Goal: Information Seeking & Learning: Learn about a topic

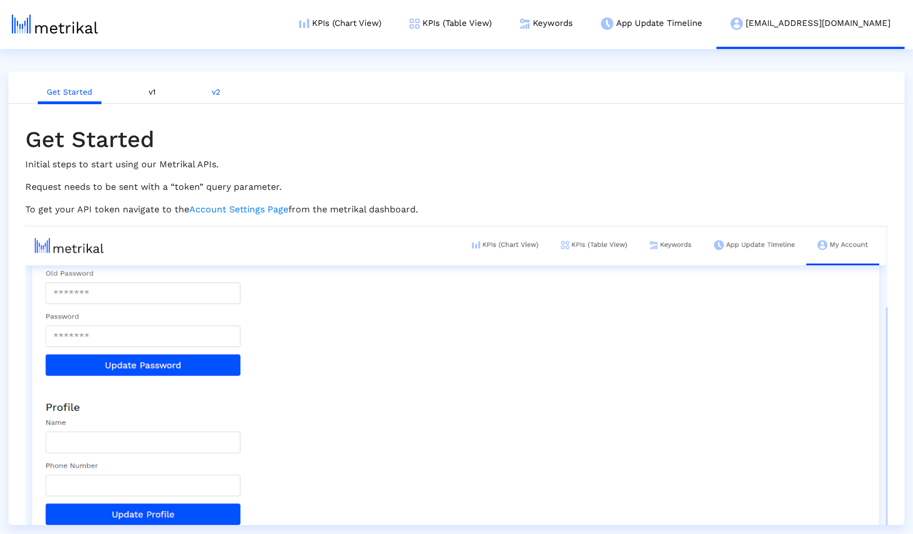
click at [219, 92] on link "v2" at bounding box center [216, 92] width 26 height 21
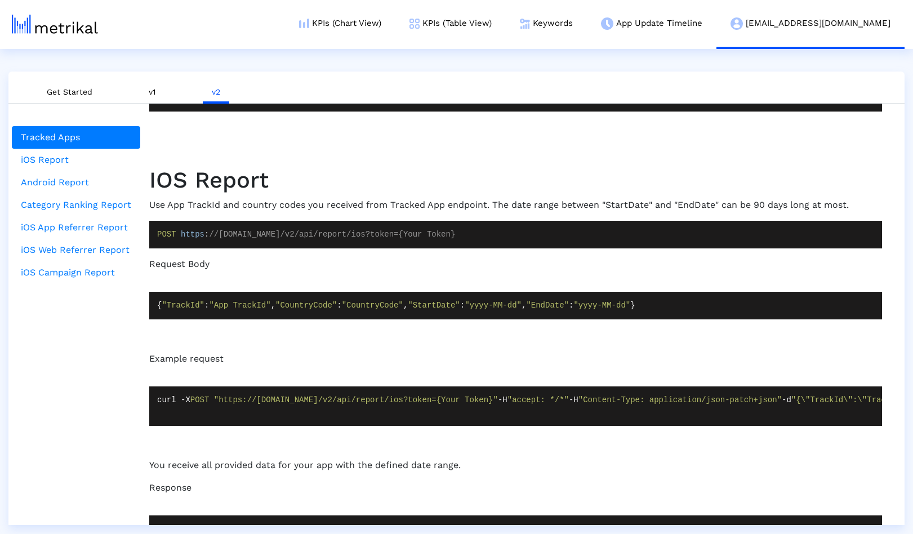
scroll to position [578, 0]
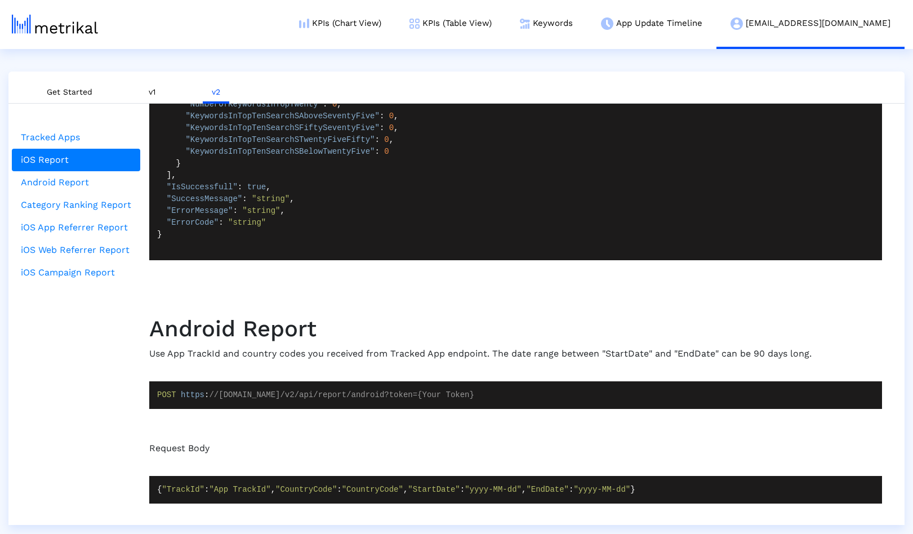
scroll to position [2087, 0]
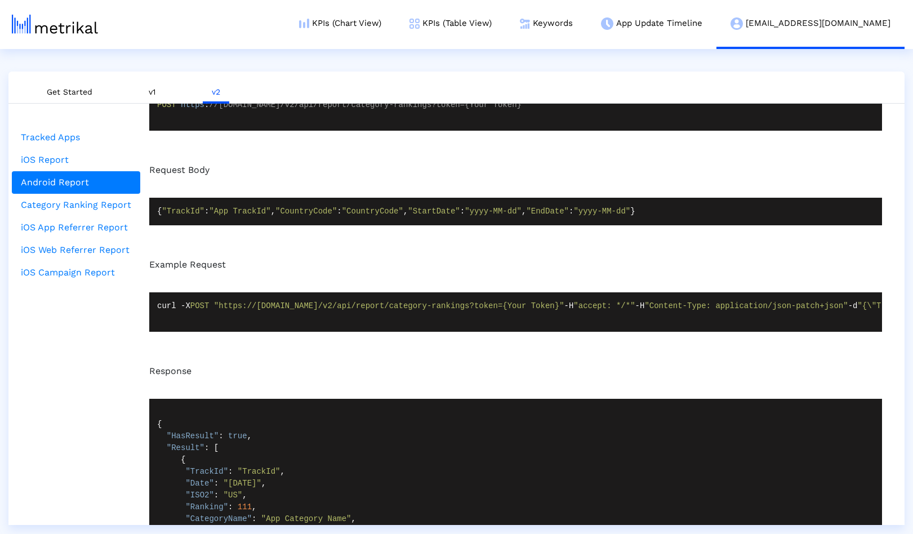
scroll to position [3329, 0]
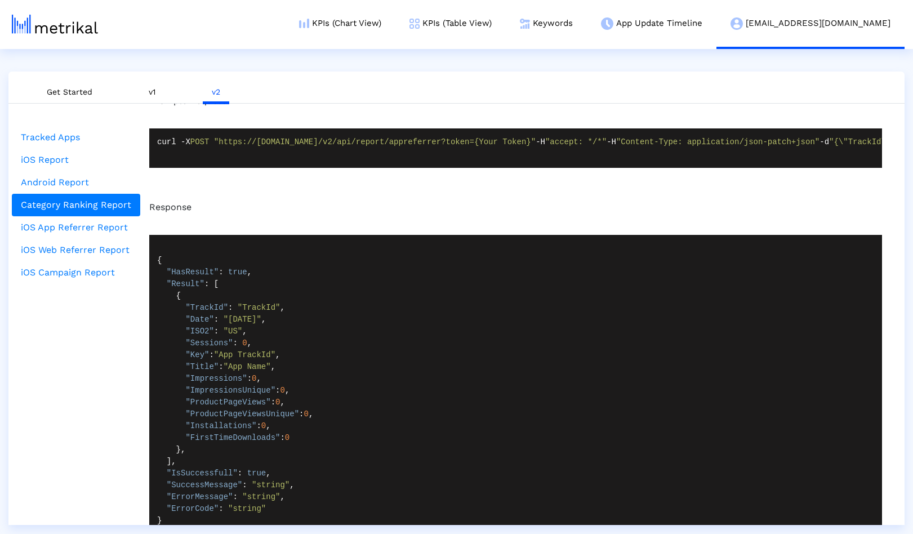
scroll to position [4218, 0]
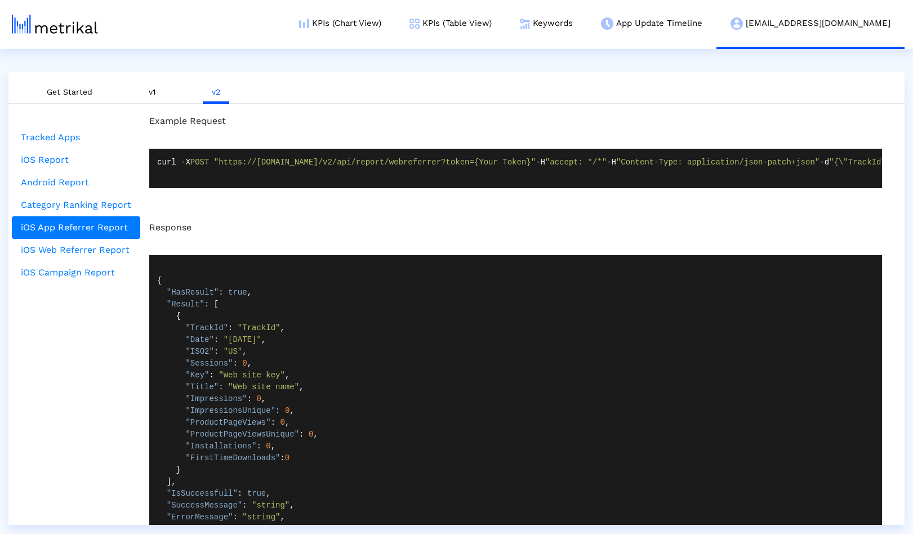
scroll to position [5106, 0]
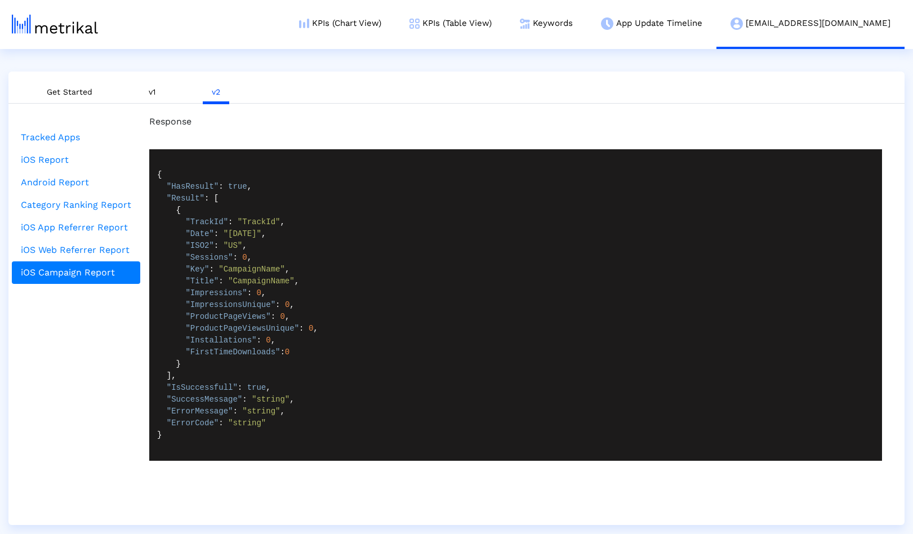
scroll to position [6531, 0]
click at [54, 153] on link "iOS Report" at bounding box center [76, 160] width 128 height 23
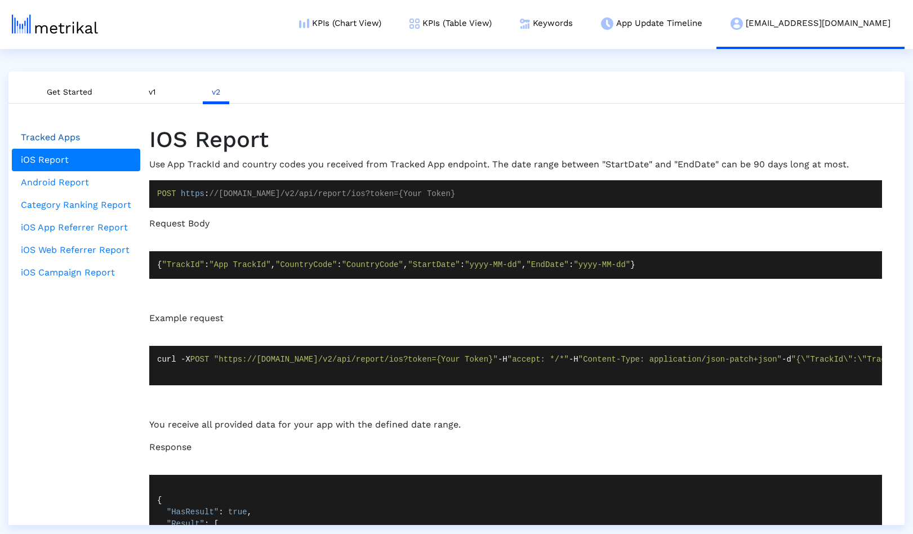
click at [57, 137] on link "Tracked Apps" at bounding box center [76, 137] width 128 height 23
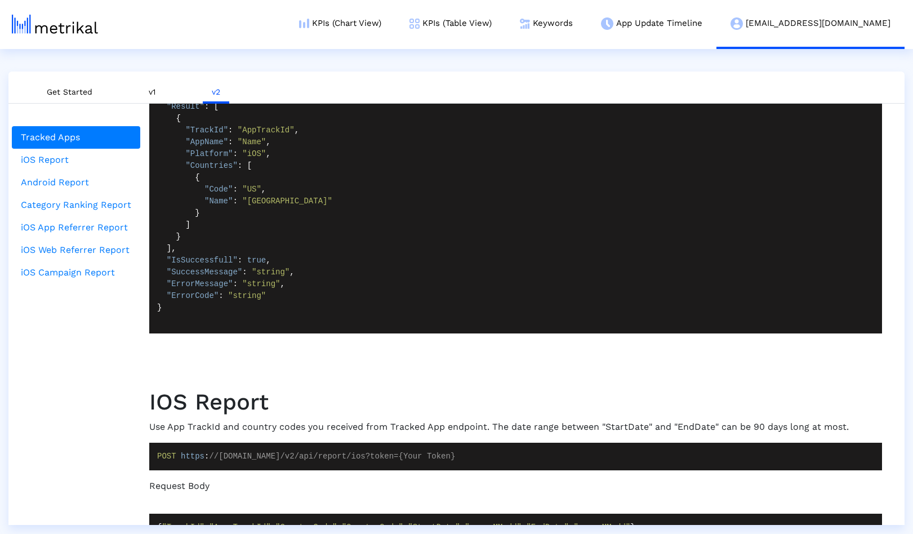
scroll to position [482, 0]
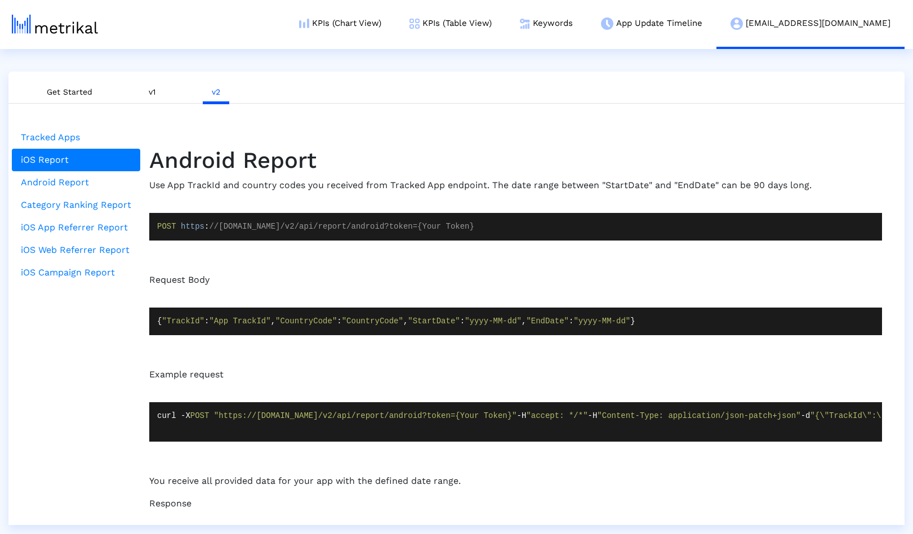
scroll to position [2280, 0]
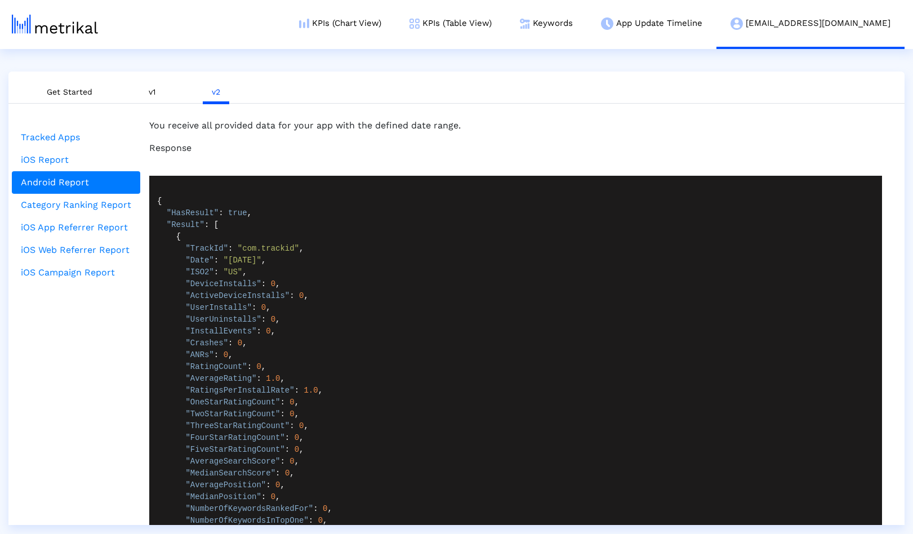
scroll to position [2591, 0]
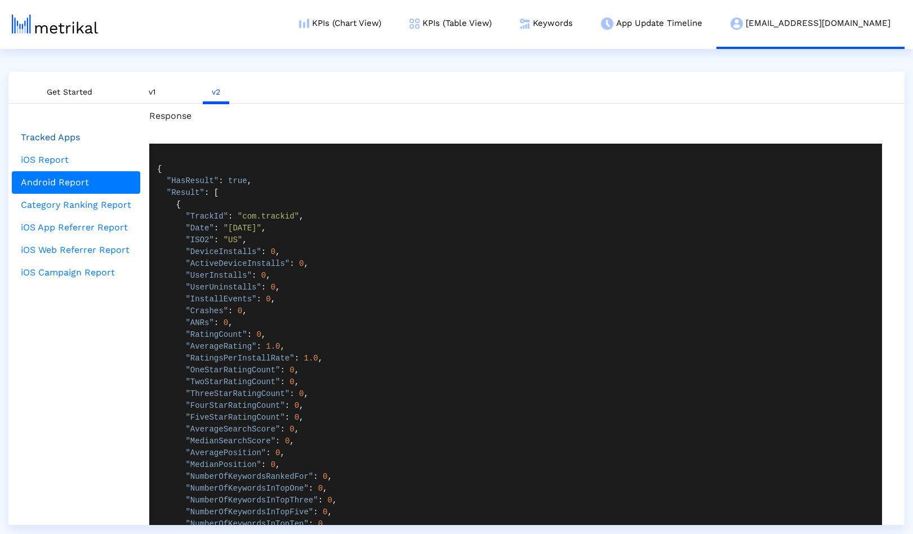
click at [71, 143] on link "Tracked Apps" at bounding box center [76, 137] width 128 height 23
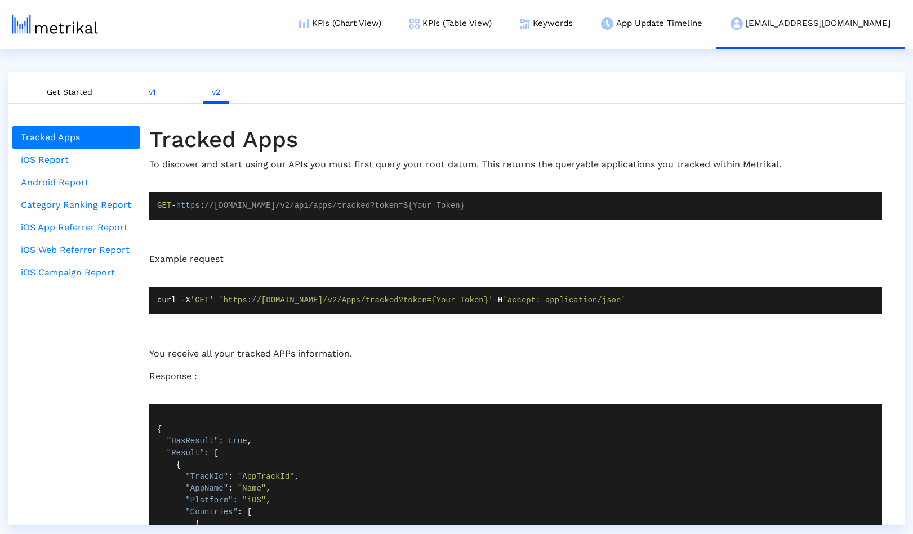
click at [156, 93] on link "v1" at bounding box center [152, 92] width 25 height 21
click at [213, 90] on link "v2" at bounding box center [216, 92] width 26 height 21
click at [155, 93] on link "v1" at bounding box center [152, 92] width 25 height 21
click at [50, 89] on link "Get Started" at bounding box center [70, 92] width 64 height 21
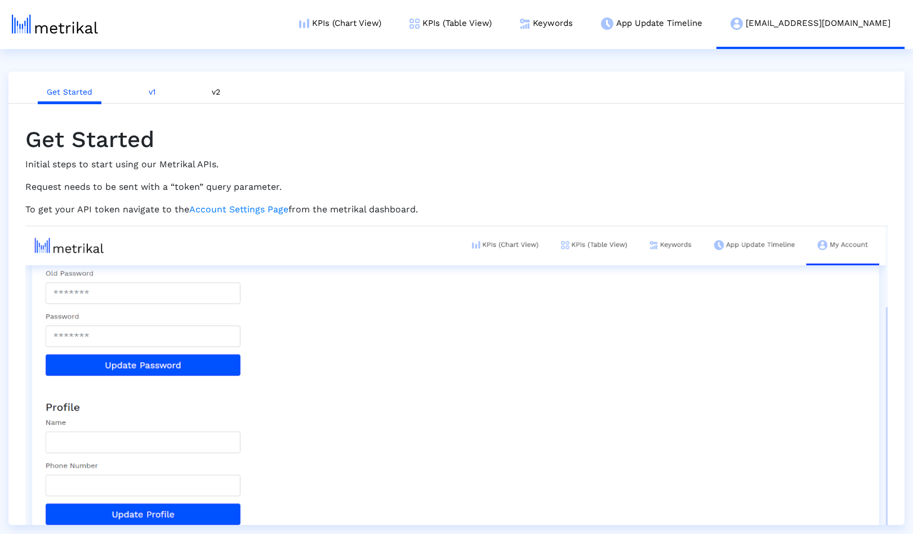
click at [155, 92] on link "v1" at bounding box center [152, 92] width 25 height 21
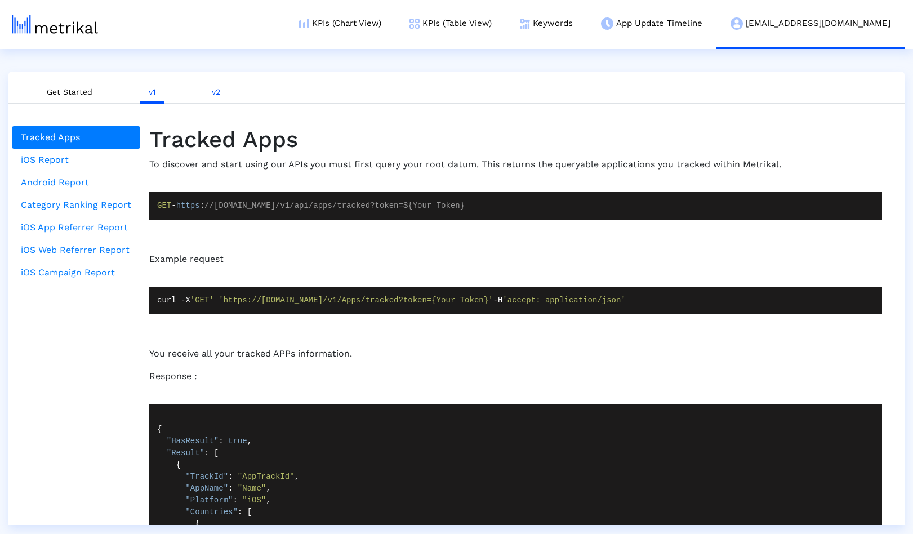
click at [211, 93] on link "v2" at bounding box center [216, 92] width 26 height 21
click at [150, 92] on link "v1" at bounding box center [152, 92] width 25 height 21
click at [56, 277] on link "iOS Campaign Report" at bounding box center [76, 272] width 128 height 23
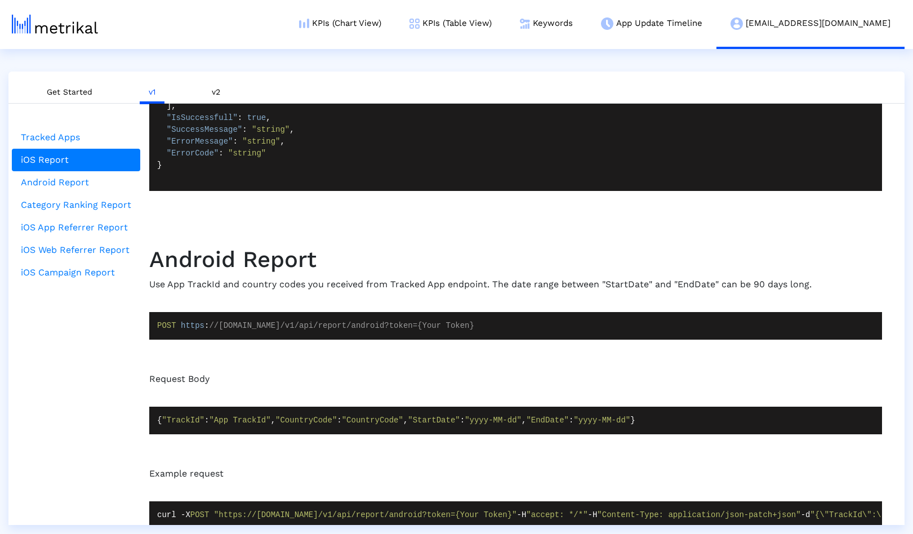
scroll to position [1, 0]
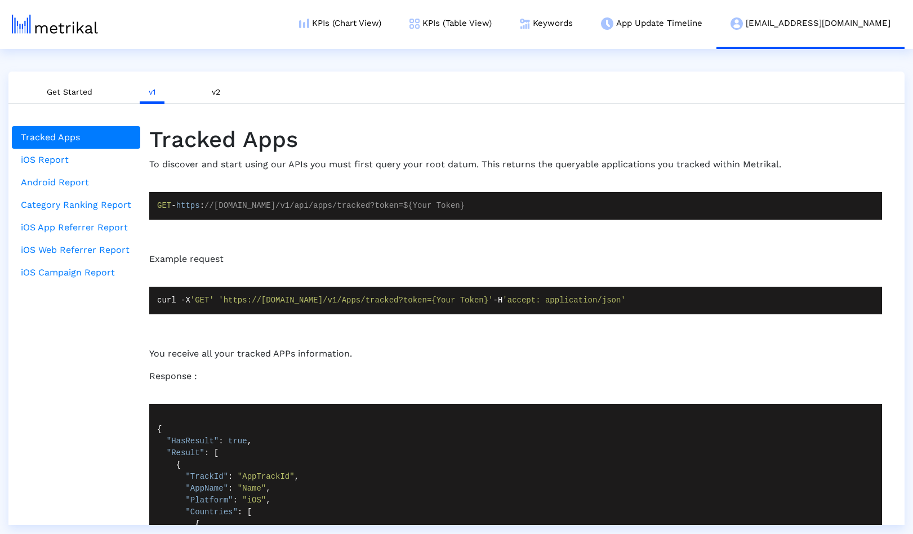
click at [244, 51] on html "KPIs (Chart View) KPIs (Table View) Keywords App Update Timeline earnin@shyftup…" at bounding box center [456, 262] width 913 height 525
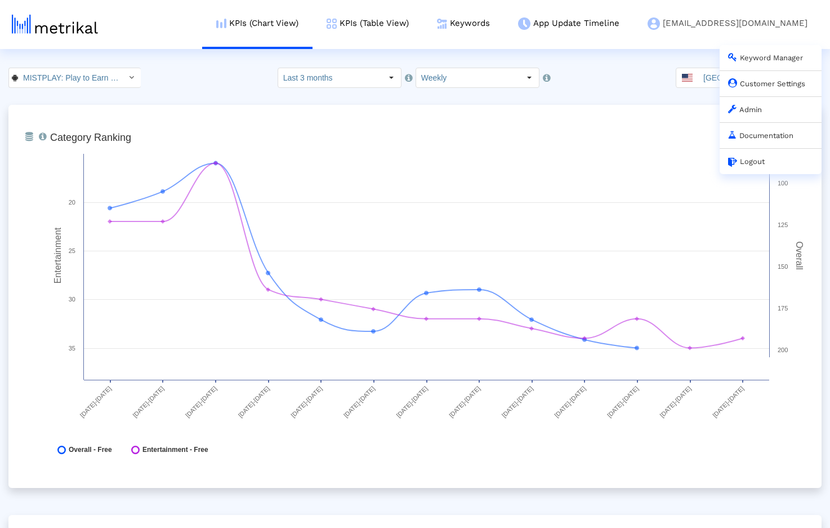
click at [758, 108] on link "Admin" at bounding box center [745, 109] width 34 height 8
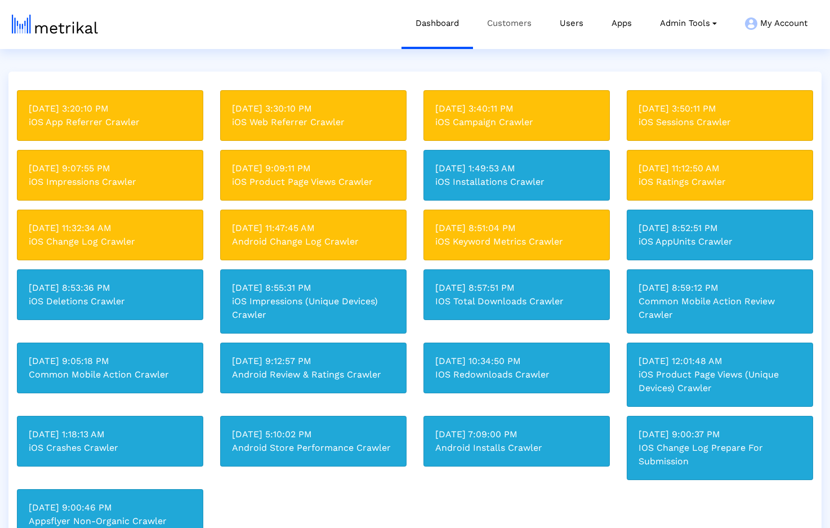
click at [492, 25] on link "Customers" at bounding box center [509, 23] width 73 height 47
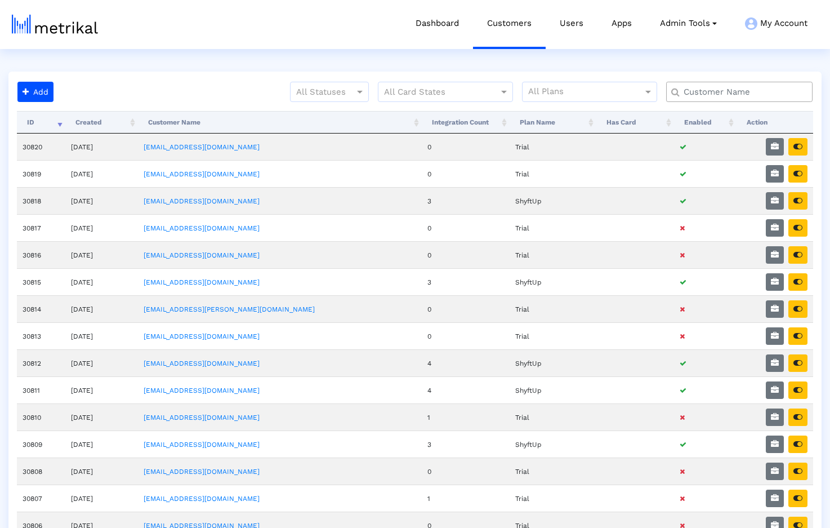
click at [725, 95] on input "text" at bounding box center [742, 92] width 132 height 12
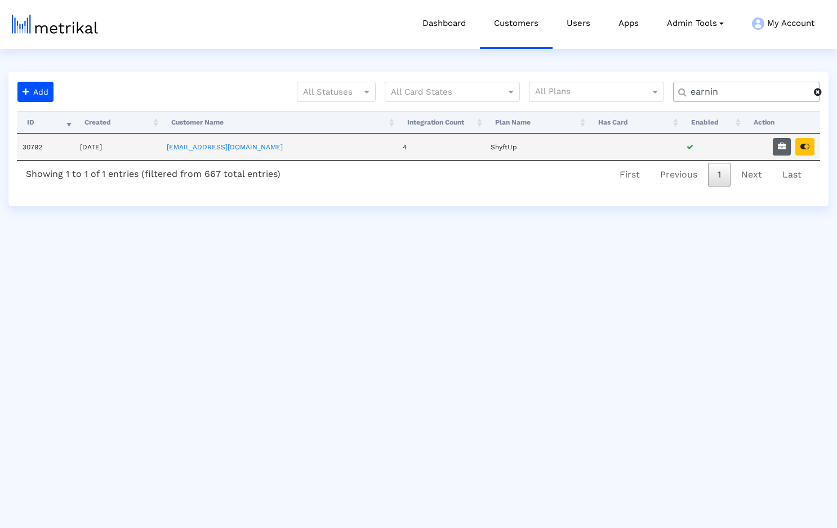
type input "earnin"
click at [784, 146] on icon "button" at bounding box center [782, 147] width 8 height 8
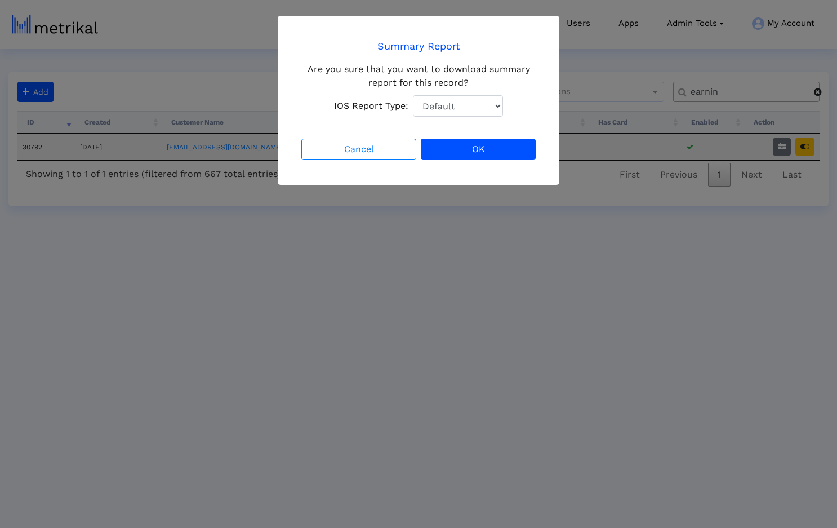
select select "1: 1"
click option "Total Downloads" at bounding box center [0, 0] width 0 height 0
click at [476, 152] on button "OK" at bounding box center [478, 149] width 115 height 21
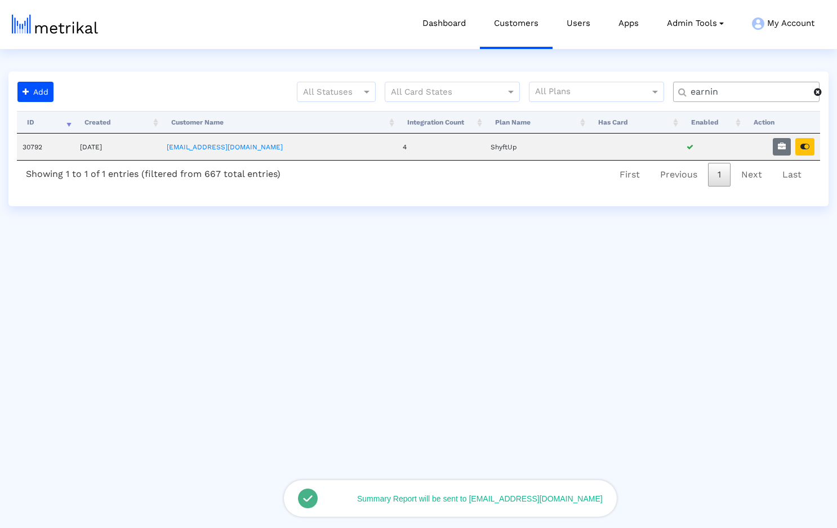
click at [819, 94] on span at bounding box center [818, 91] width 8 height 9
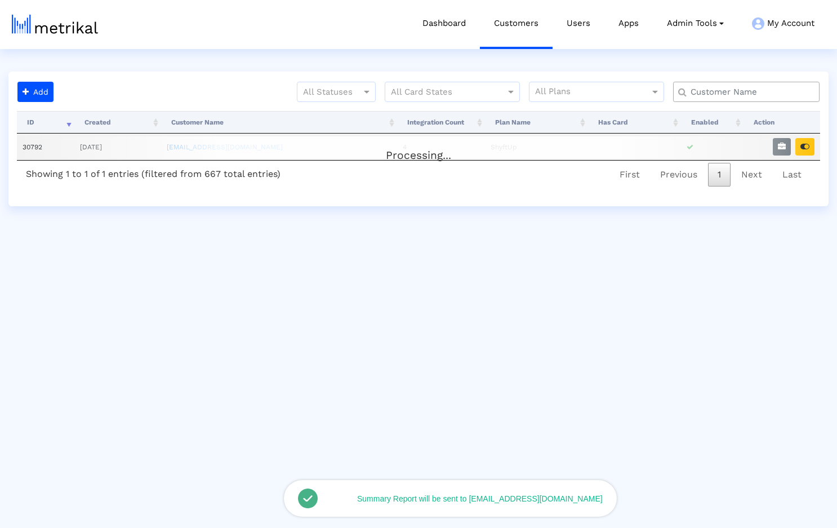
click at [772, 89] on input "text" at bounding box center [749, 92] width 132 height 12
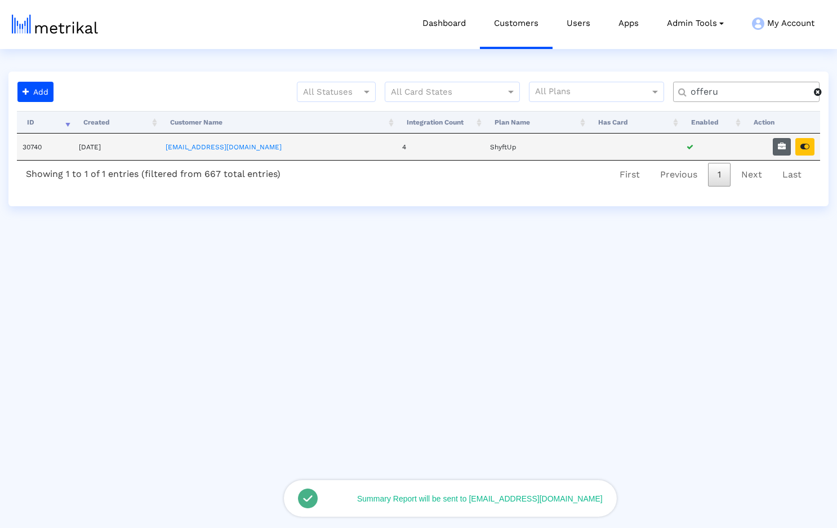
type input "offeru"
click at [781, 144] on icon "button" at bounding box center [782, 147] width 8 height 8
select select "1: 1"
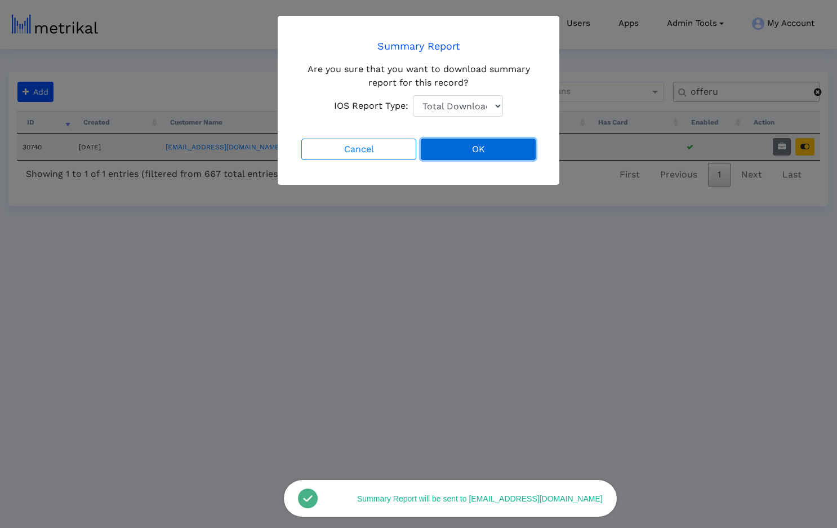
click at [448, 152] on button "OK" at bounding box center [478, 149] width 115 height 21
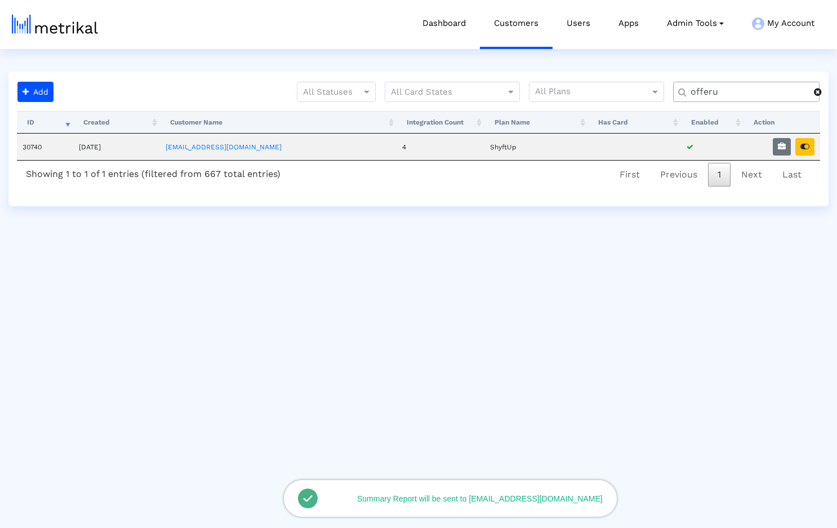
click at [819, 92] on span at bounding box center [818, 91] width 8 height 9
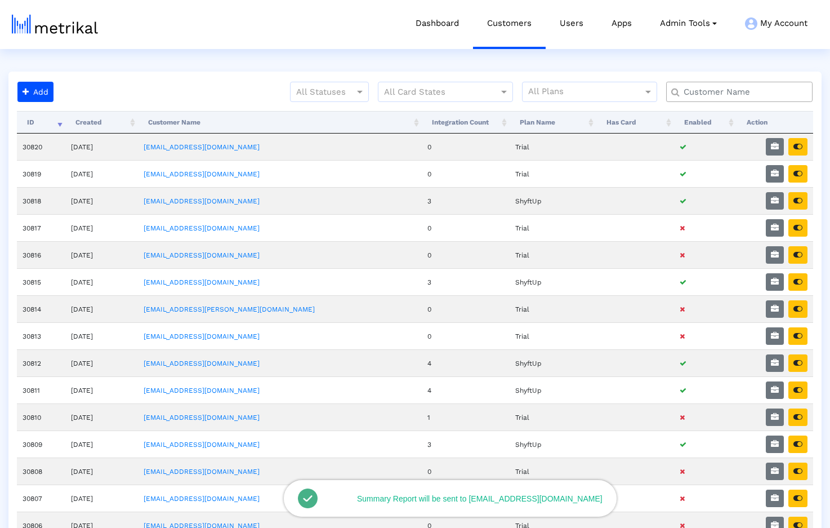
click at [193, 65] on html "Dashboard Customers Users Apps Admin Tools Task Manager Subscription Manager Pl…" at bounding box center [415, 495] width 830 height 990
click at [777, 89] on input "text" at bounding box center [742, 92] width 132 height 12
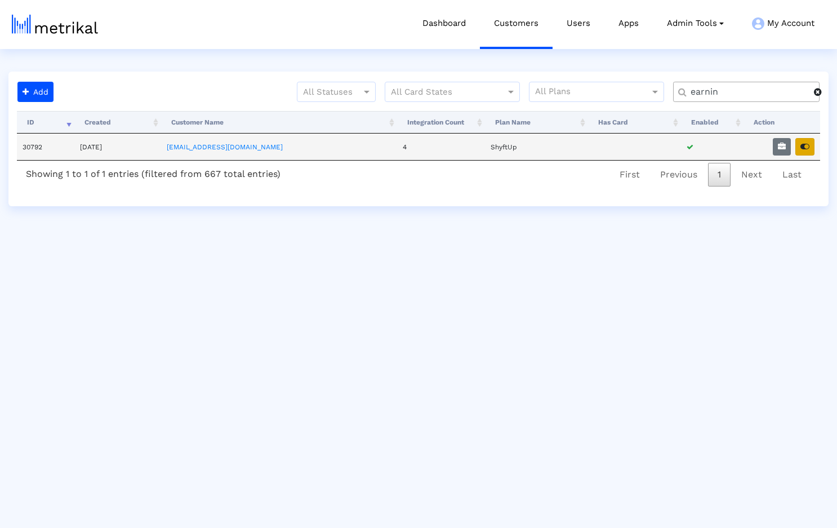
type input "earnin"
click at [806, 143] on button "button" at bounding box center [805, 146] width 19 height 17
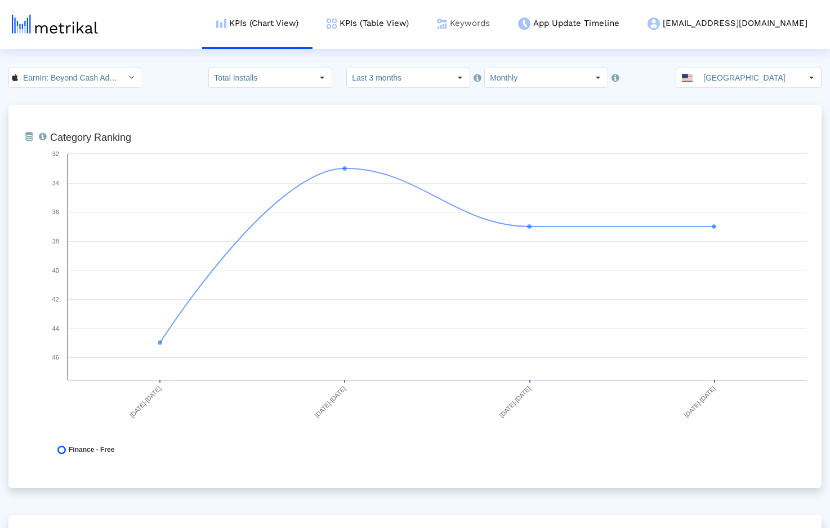
click at [504, 25] on link "Keywords" at bounding box center [463, 23] width 81 height 47
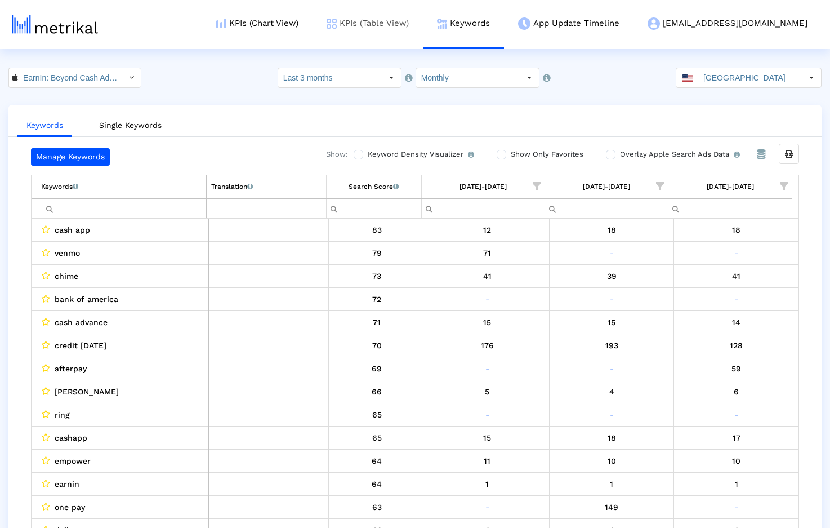
click at [423, 21] on link "KPIs (Table View)" at bounding box center [368, 23] width 110 height 47
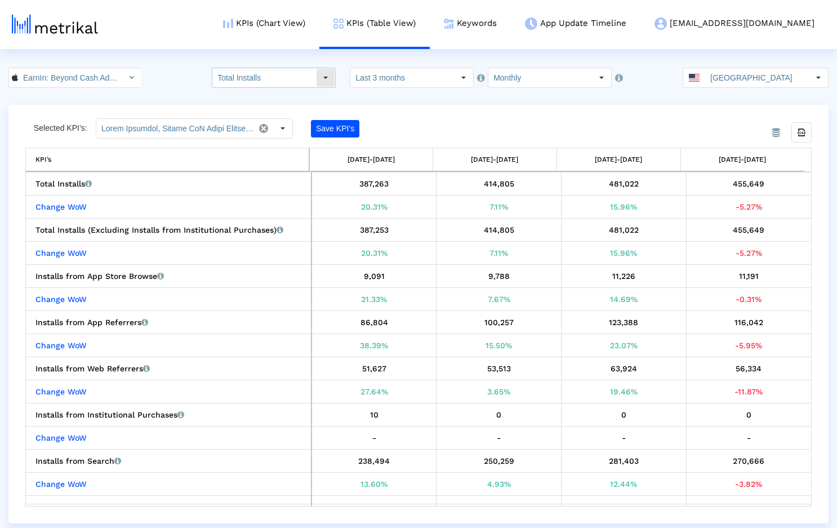
click at [277, 77] on input "Total Installs" at bounding box center [264, 77] width 104 height 19
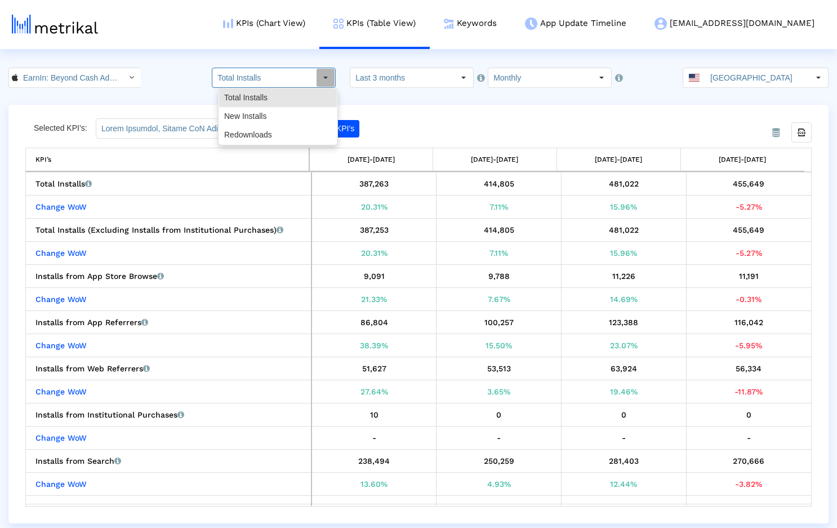
click at [433, 109] on div "From Database Selected KPI’s: Save KPI’s Export all data KPI’s 05/01/25-05/31/2…" at bounding box center [418, 314] width 820 height 419
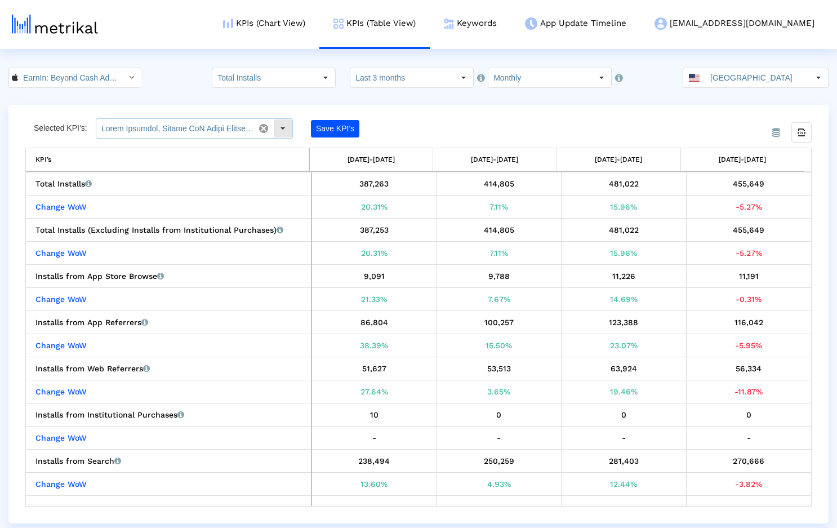
click at [172, 131] on input "text" at bounding box center [175, 128] width 158 height 19
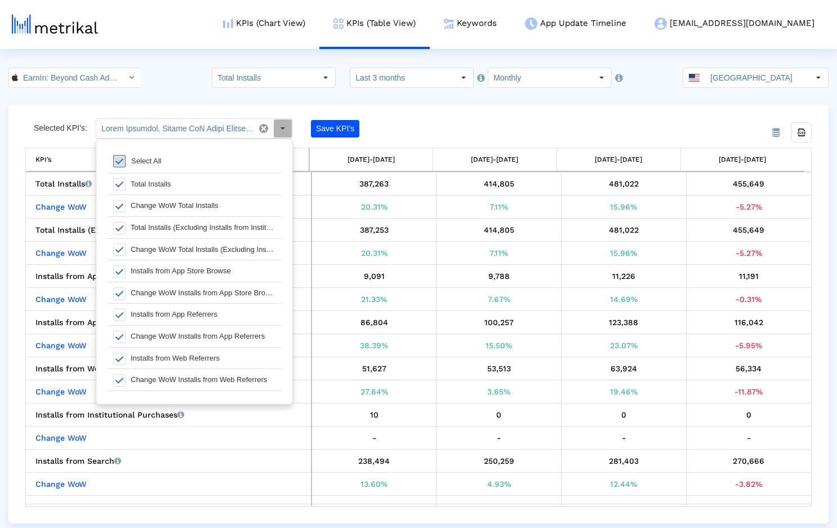
click at [120, 161] on span at bounding box center [119, 161] width 12 height 12
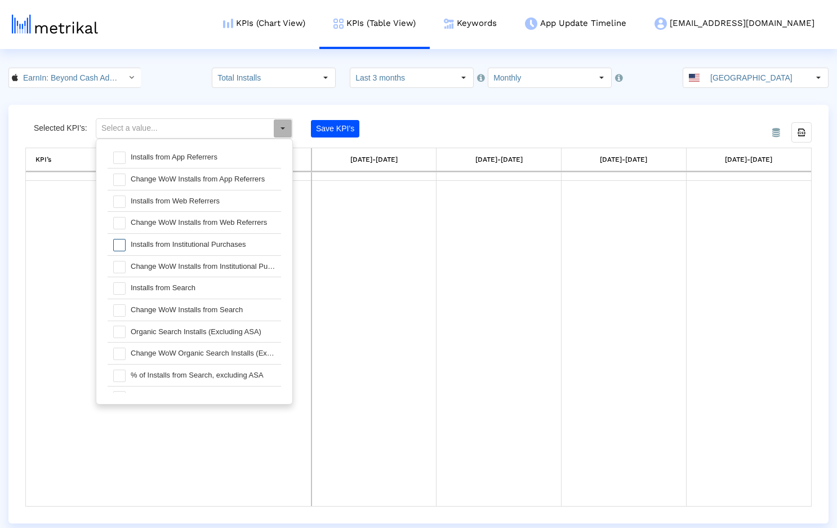
scroll to position [210, 0]
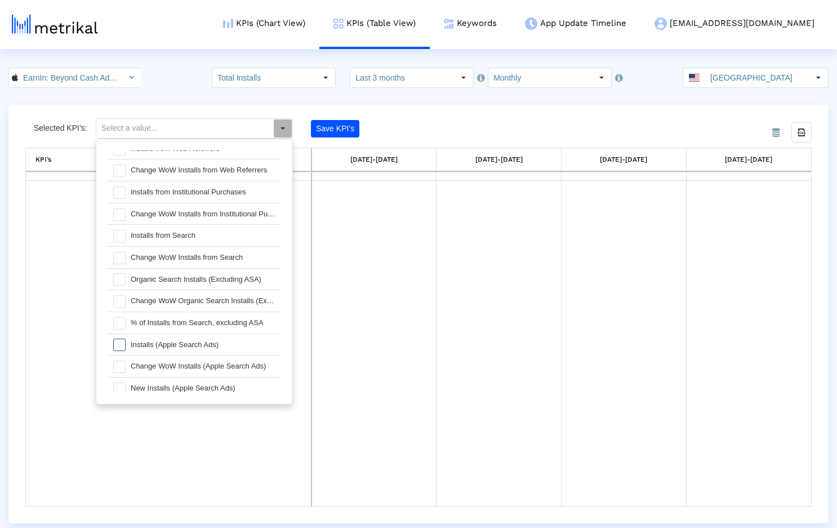
click at [119, 344] on span at bounding box center [119, 345] width 12 height 12
click at [121, 364] on span at bounding box center [119, 367] width 12 height 12
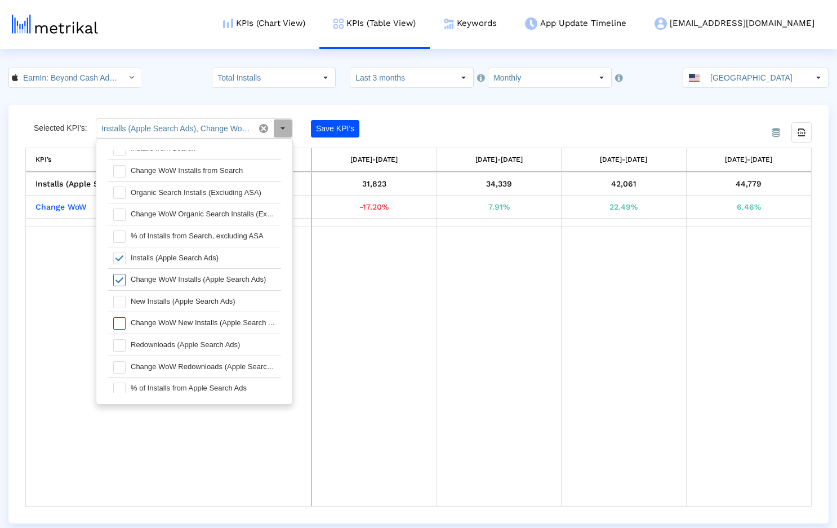
scroll to position [325, 0]
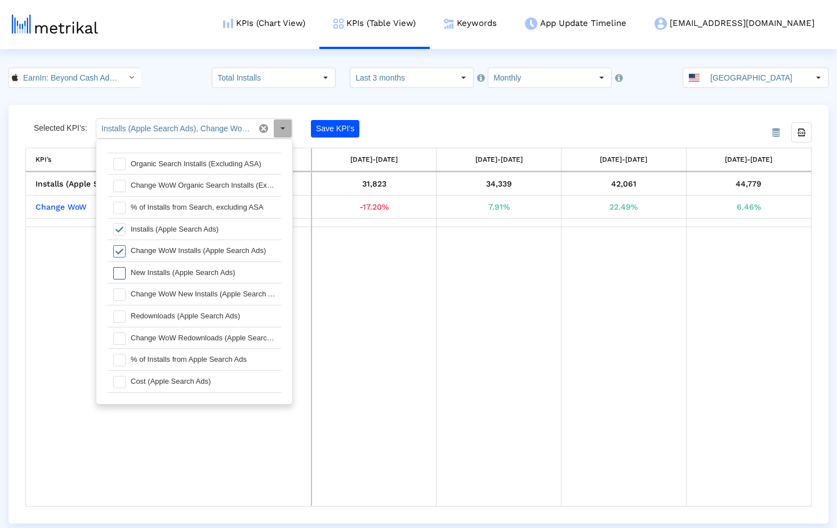
click at [123, 272] on span at bounding box center [119, 273] width 12 height 12
click at [119, 301] on div at bounding box center [116, 293] width 17 height 21
click at [119, 317] on span at bounding box center [119, 316] width 12 height 12
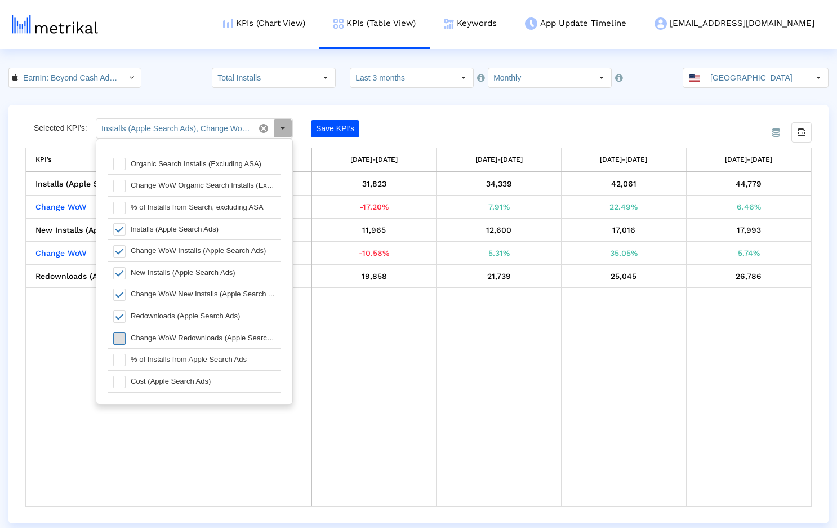
click at [120, 340] on span at bounding box center [119, 338] width 12 height 12
click at [119, 359] on span at bounding box center [119, 360] width 12 height 12
click at [123, 377] on span at bounding box center [119, 382] width 12 height 12
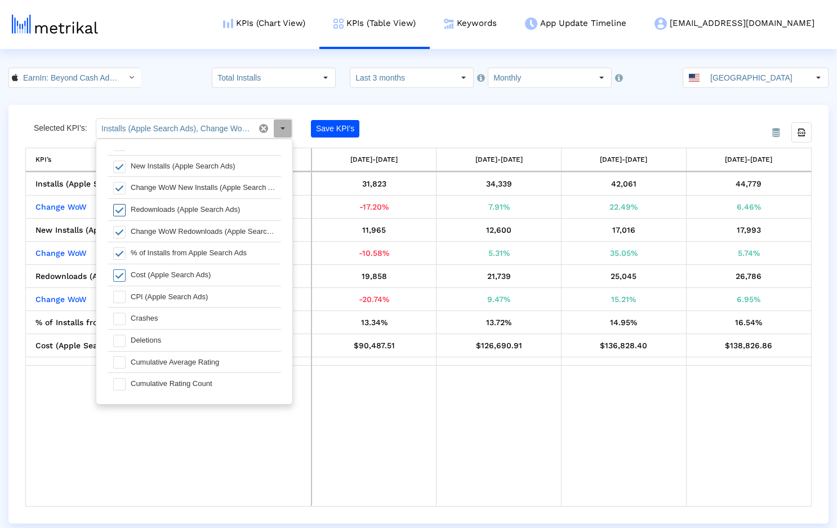
scroll to position [439, 0]
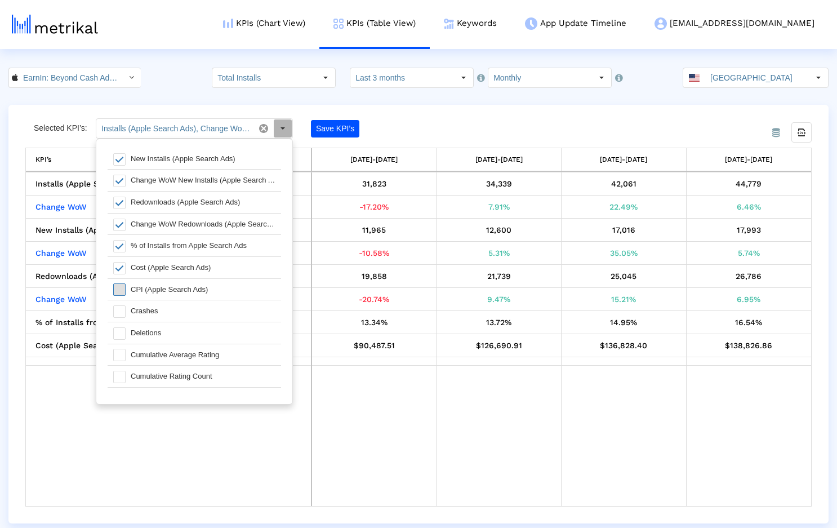
click at [118, 289] on span at bounding box center [119, 289] width 12 height 12
type input "Installs (Apple Search Ads), Change WoW Installs (Apple Search Ads), New Instal…"
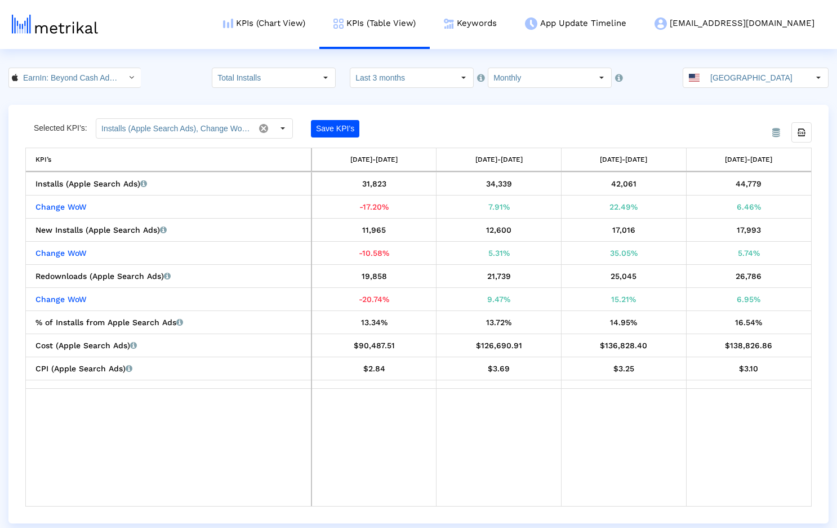
click at [410, 122] on div "Save KPI’s" at bounding box center [382, 128] width 143 height 20
click at [505, 79] on input "Monthly" at bounding box center [540, 77] width 104 height 19
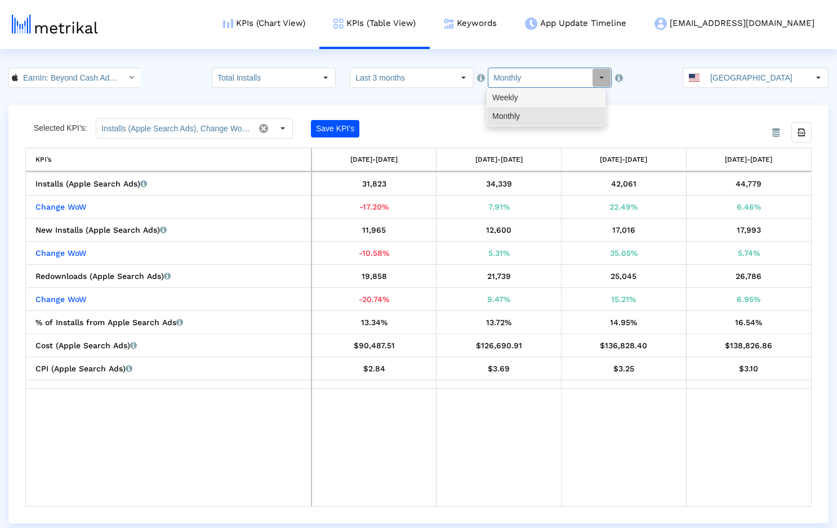
click at [513, 96] on div "Weekly" at bounding box center [546, 97] width 118 height 19
type input "Weekly"
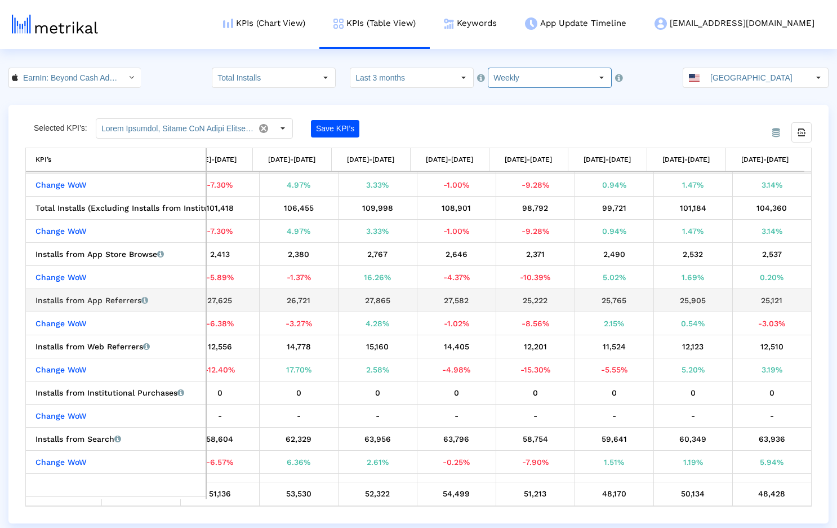
scroll to position [0, 427]
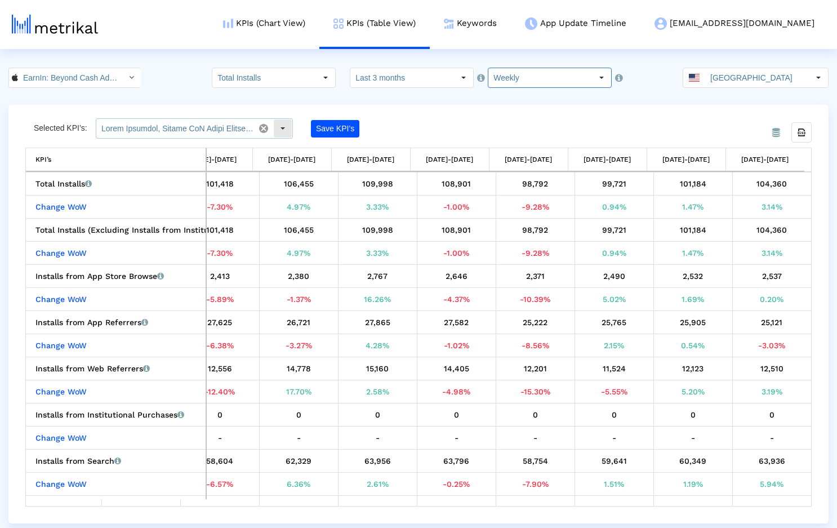
click at [172, 126] on input "text" at bounding box center [175, 128] width 158 height 19
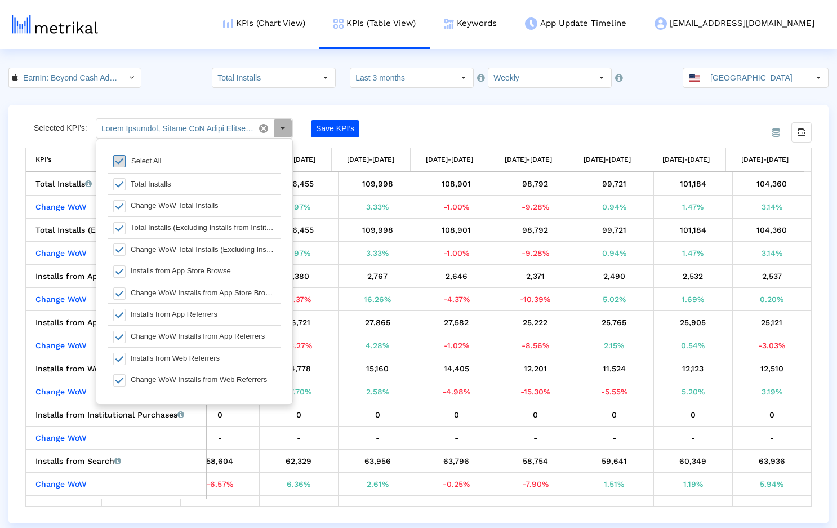
click at [121, 162] on span at bounding box center [119, 161] width 12 height 12
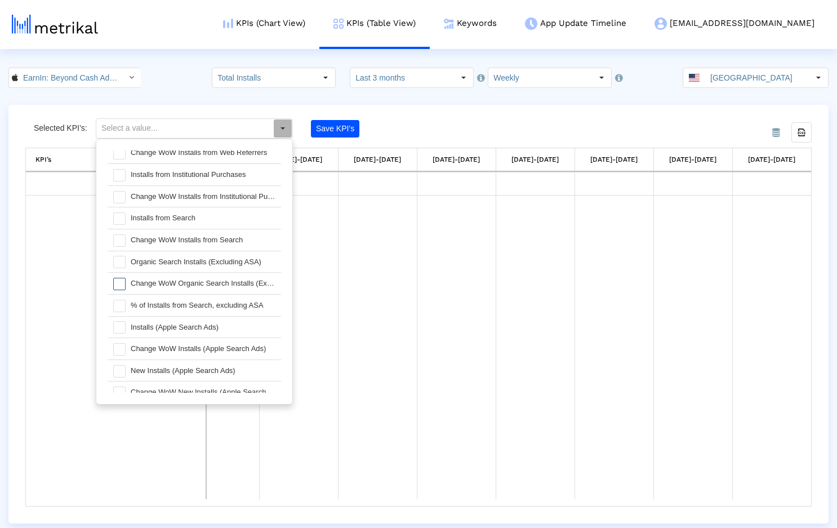
scroll to position [253, 0]
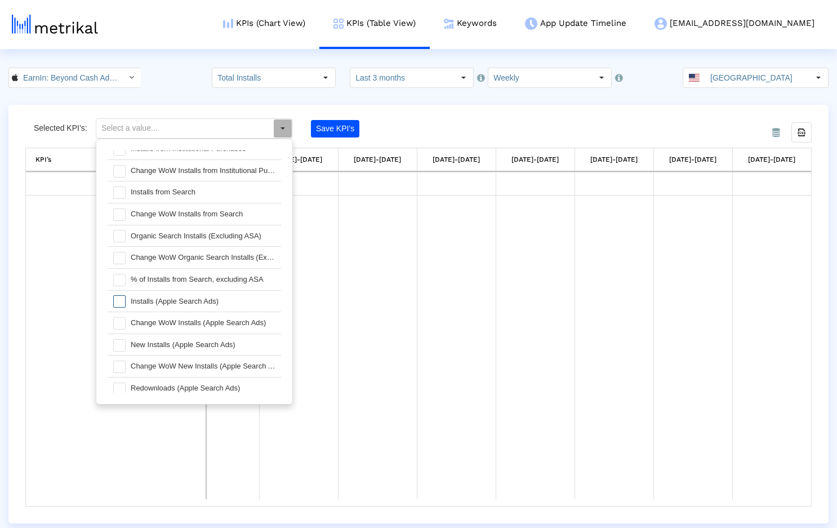
click at [124, 300] on span at bounding box center [119, 301] width 12 height 12
click at [118, 323] on span at bounding box center [119, 323] width 12 height 12
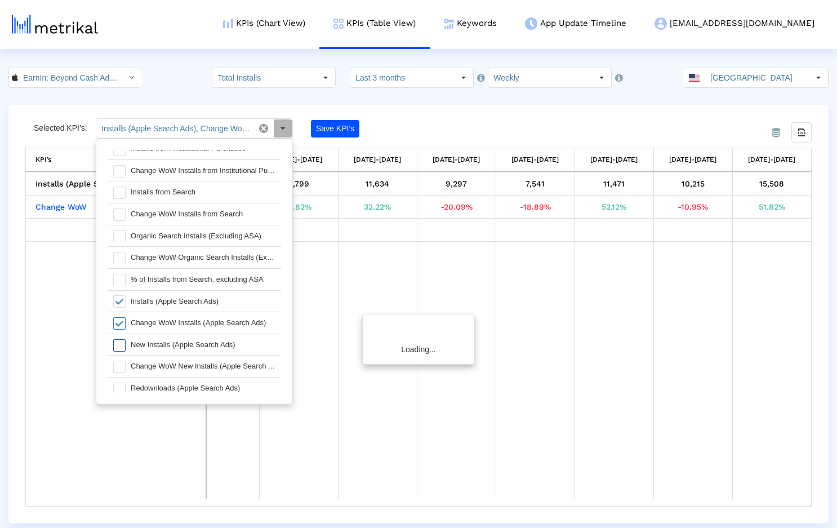
click at [119, 337] on div at bounding box center [116, 344] width 17 height 21
click at [122, 363] on span at bounding box center [119, 367] width 12 height 12
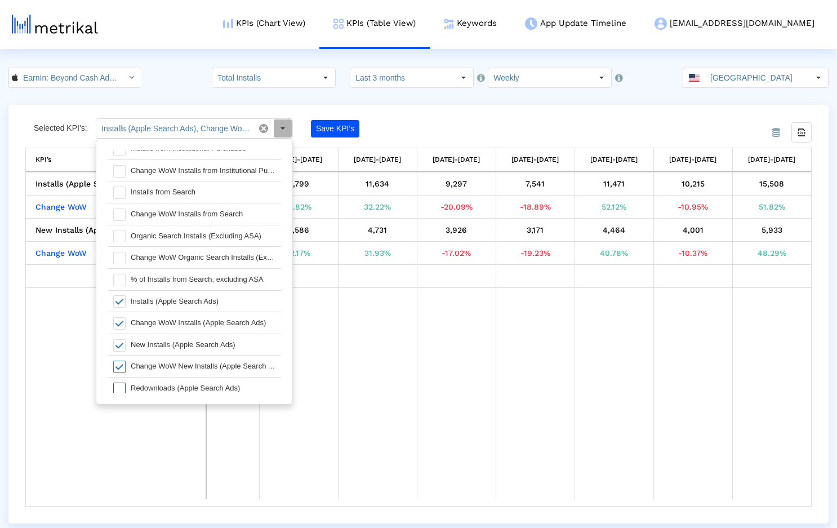
click at [121, 383] on span at bounding box center [119, 389] width 12 height 12
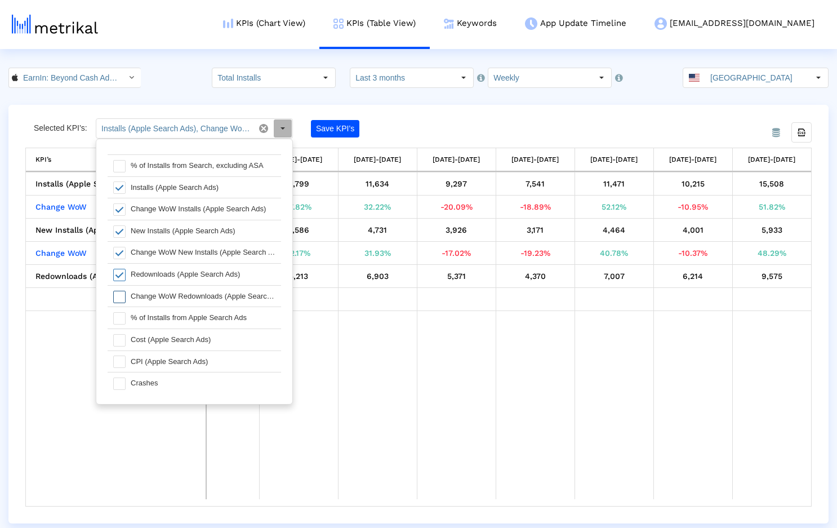
click at [120, 294] on span at bounding box center [119, 297] width 12 height 12
click at [119, 309] on div at bounding box center [116, 317] width 17 height 21
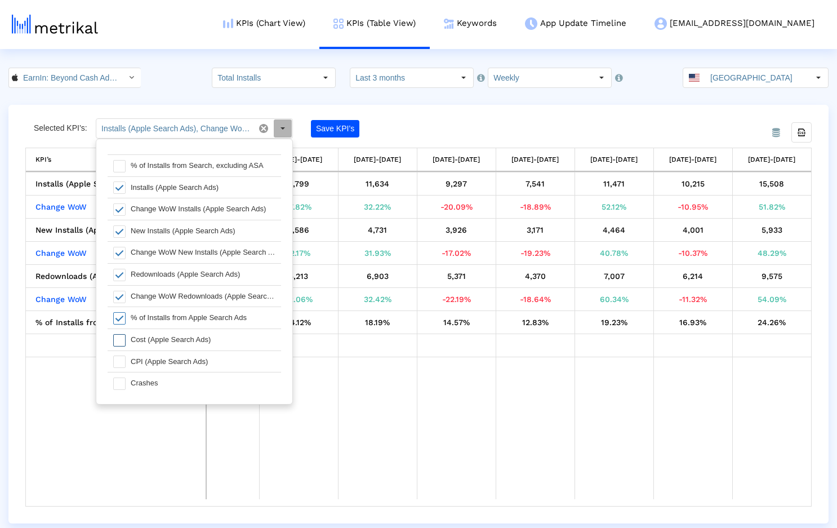
click at [120, 336] on span at bounding box center [119, 340] width 12 height 12
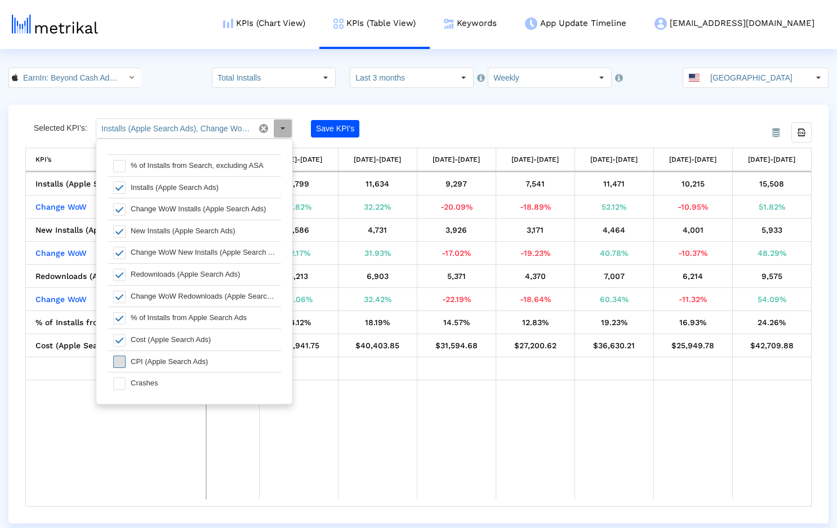
click at [120, 367] on span at bounding box center [119, 362] width 12 height 12
click at [328, 130] on button "Save KPI’s" at bounding box center [335, 128] width 48 height 17
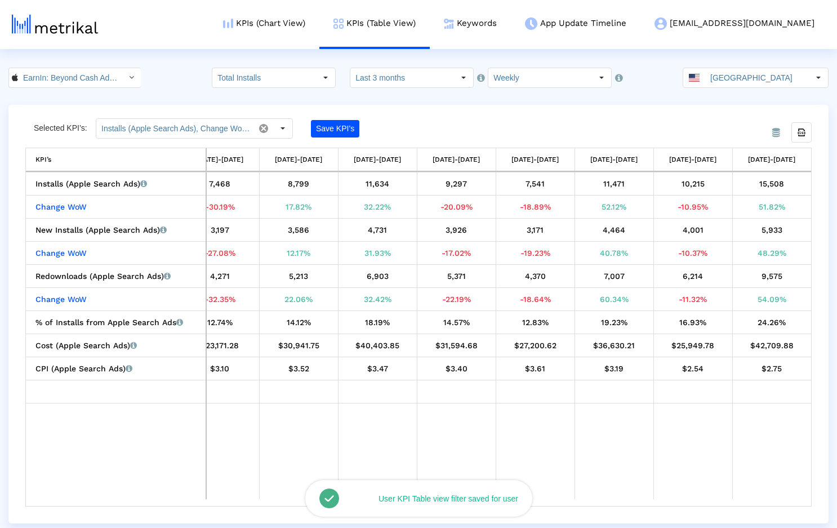
click at [443, 117] on div "From Database Selected KPI’s: Installs (Apple Search Ads), Change WoW Installs …" at bounding box center [418, 314] width 820 height 419
click at [283, 129] on div "Select" at bounding box center [283, 128] width 18 height 18
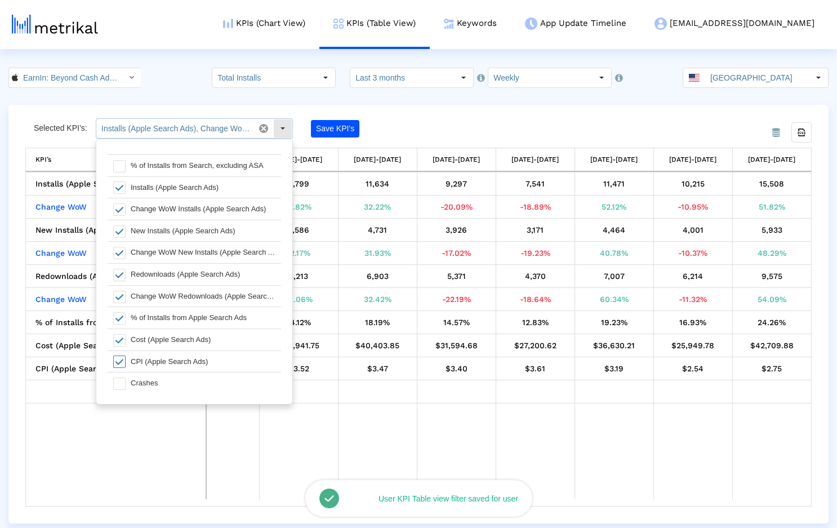
click at [283, 129] on div "Select" at bounding box center [283, 128] width 18 height 18
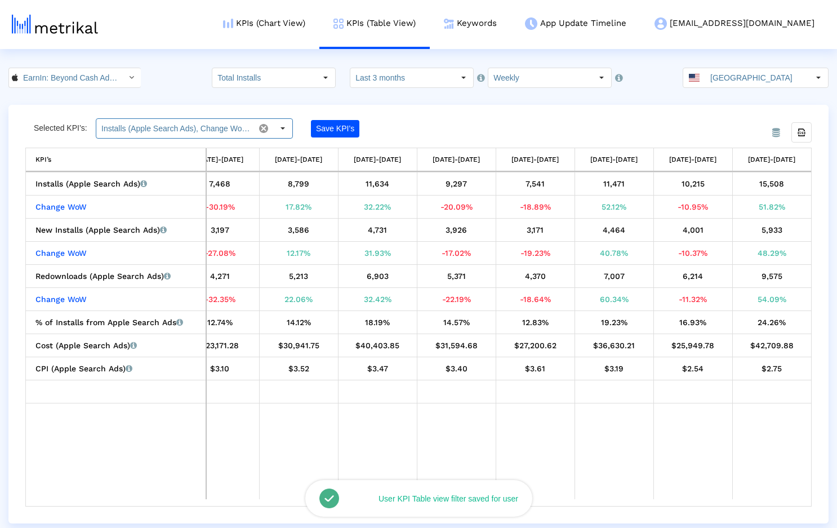
click at [432, 126] on div "Save KPI’s" at bounding box center [382, 128] width 143 height 20
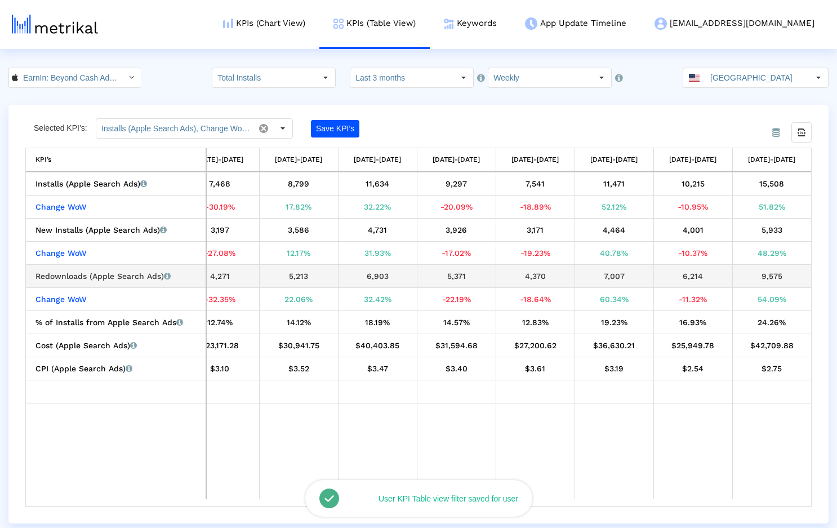
scroll to position [0, 0]
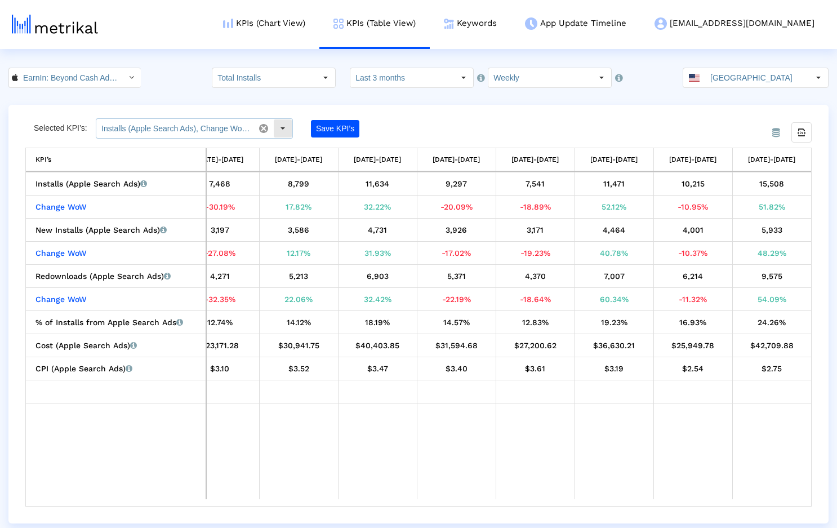
click at [205, 128] on input "Installs (Apple Search Ads), Change WoW Installs (Apple Search Ads), New Instal…" at bounding box center [175, 128] width 158 height 19
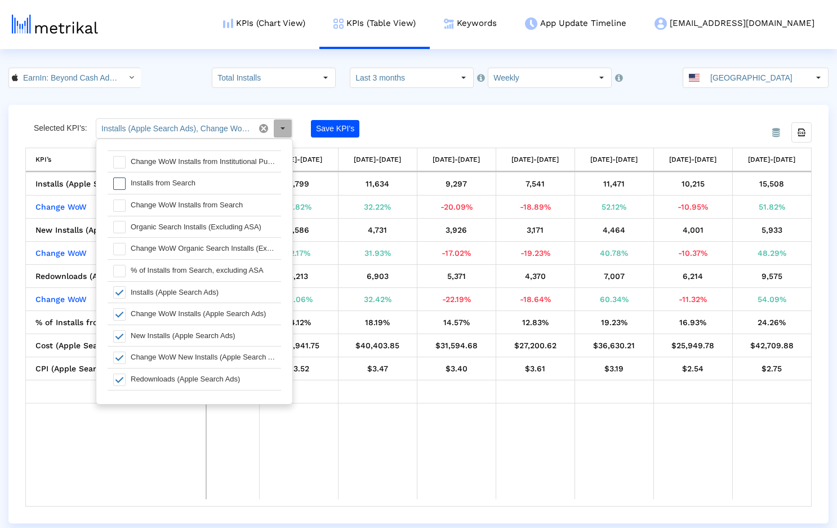
click at [119, 185] on span at bounding box center [119, 183] width 12 height 12
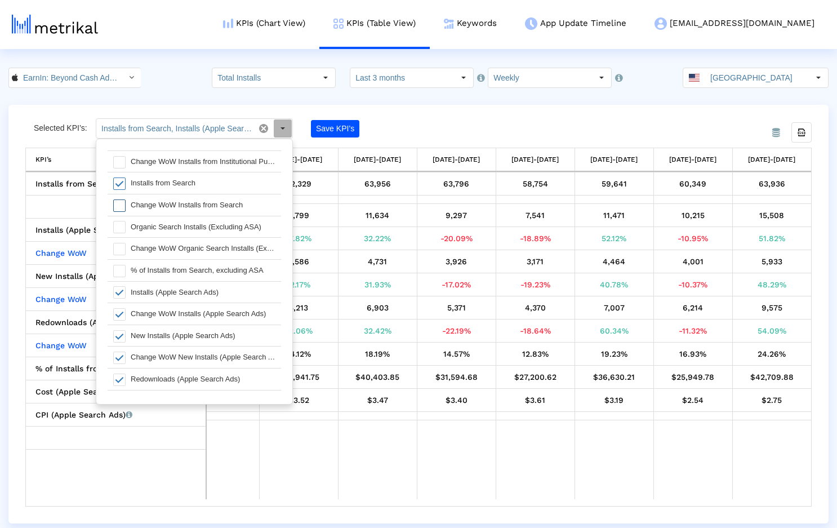
click at [119, 209] on span at bounding box center [119, 205] width 12 height 12
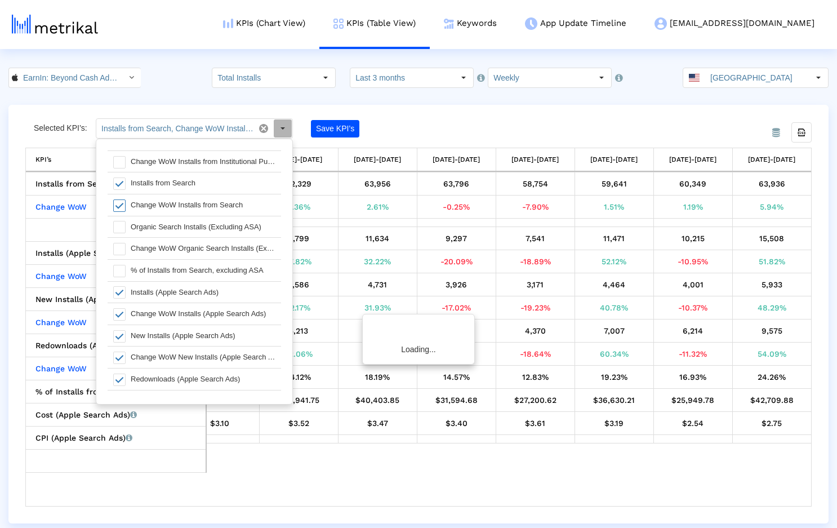
click at [119, 228] on span at bounding box center [119, 227] width 12 height 12
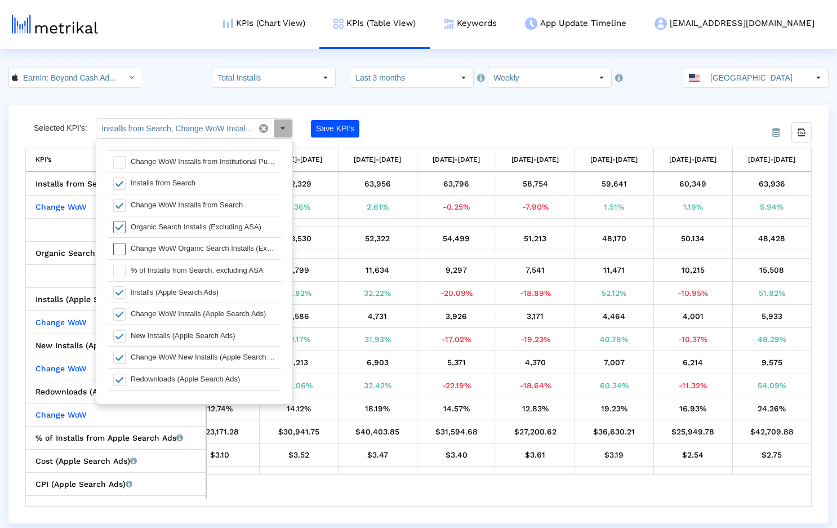
click at [120, 245] on span at bounding box center [119, 249] width 12 height 12
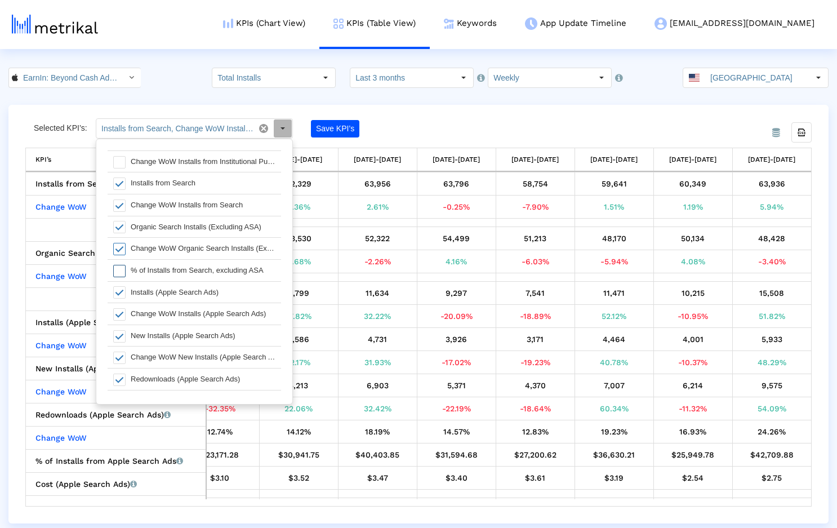
click at [123, 272] on span at bounding box center [119, 271] width 12 height 12
type input "Installs from Search, Change WoW Installs from Search, Organic Search Installs …"
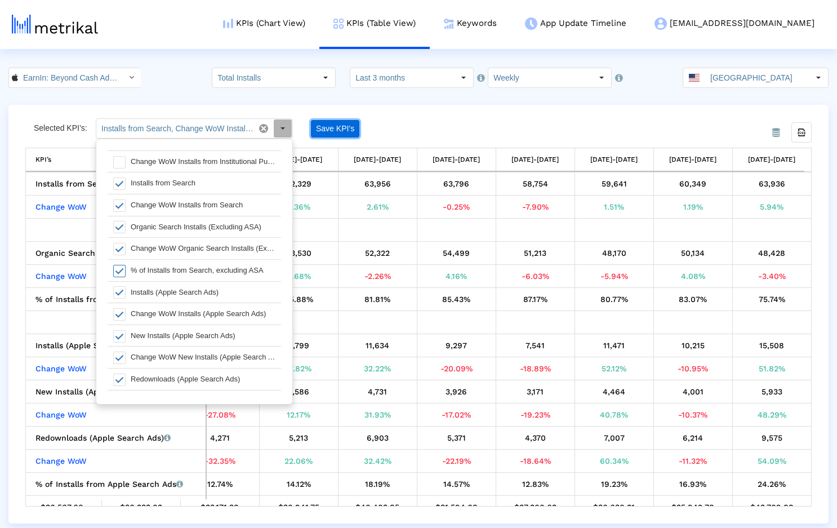
click at [335, 129] on button "Save KPI’s" at bounding box center [335, 128] width 48 height 17
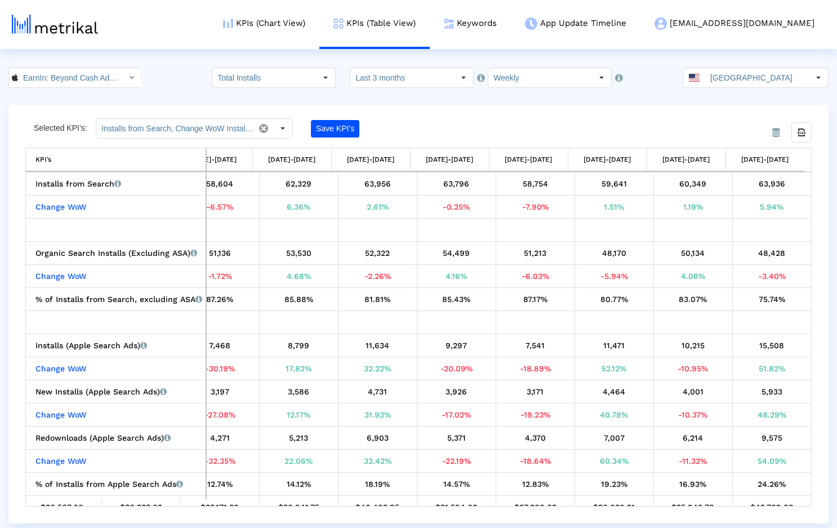
click at [428, 115] on div "From Database Selected KPI’s: Installs from Search, Change WoW Installs from Se…" at bounding box center [418, 314] width 820 height 419
click at [168, 80] on div "EarnIn: Beyond Cash Advance < 723815926 > Total Installs Pull down to refresh..…" at bounding box center [418, 78] width 837 height 20
click at [166, 81] on div "EarnIn: Beyond Cash Advance < 723815926 > Total Installs Pull down to refresh..…" at bounding box center [418, 78] width 837 height 20
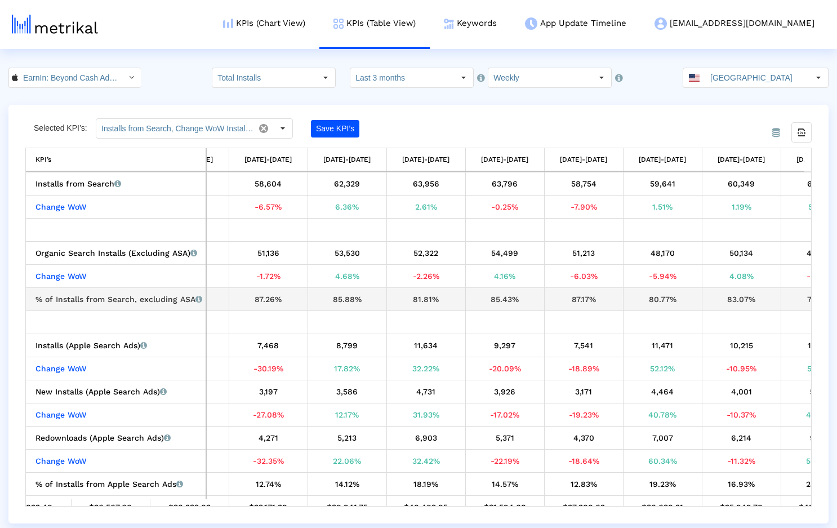
scroll to position [0, 427]
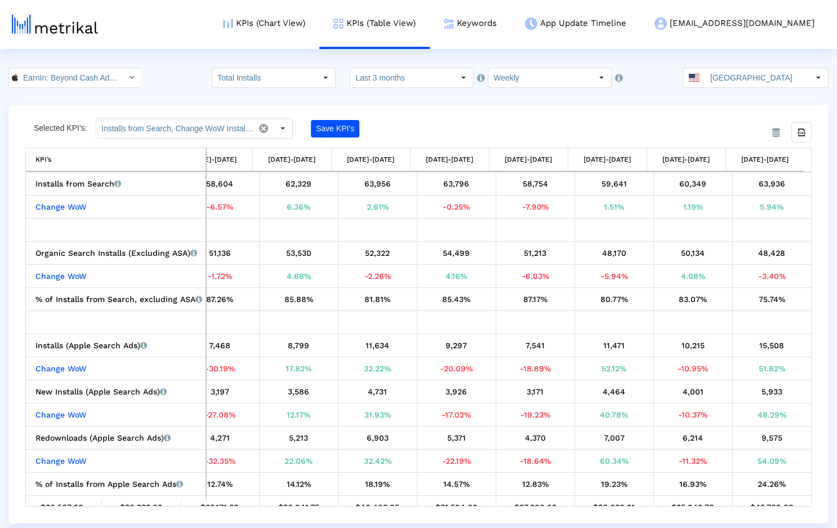
click at [175, 79] on div "EarnIn: Beyond Cash Advance < 723815926 > Total Installs Pull down to refresh..…" at bounding box center [418, 78] width 837 height 20
click at [182, 80] on div "EarnIn: Beyond Cash Advance < 723815926 > Total Installs Pull down to refresh..…" at bounding box center [418, 78] width 837 height 20
click at [504, 116] on div "From Database Selected KPI’s: Installs from Search, Change WoW Installs from Se…" at bounding box center [418, 314] width 820 height 419
click at [181, 70] on div "EarnIn: Beyond Cash Advance < 723815926 > Total Installs Pull down to refresh..…" at bounding box center [418, 78] width 837 height 20
click at [181, 87] on div "EarnIn: Beyond Cash Advance < 723815926 > Total Installs Pull down to refresh..…" at bounding box center [418, 78] width 837 height 20
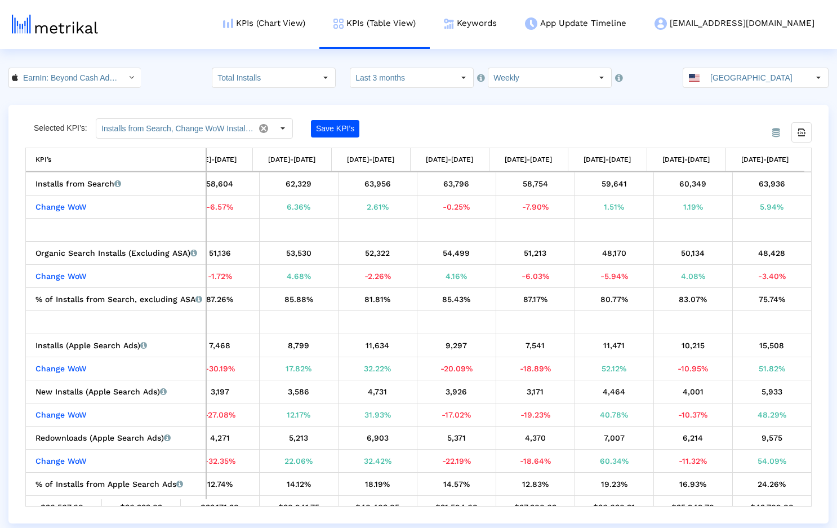
click at [416, 125] on div "Save KPI’s" at bounding box center [382, 128] width 143 height 20
click at [511, 23] on link "Keywords" at bounding box center [470, 23] width 81 height 47
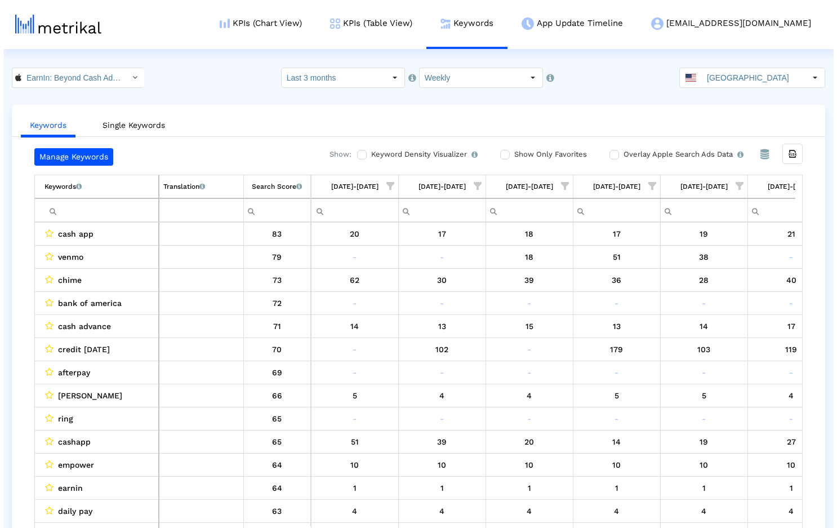
scroll to position [0, 651]
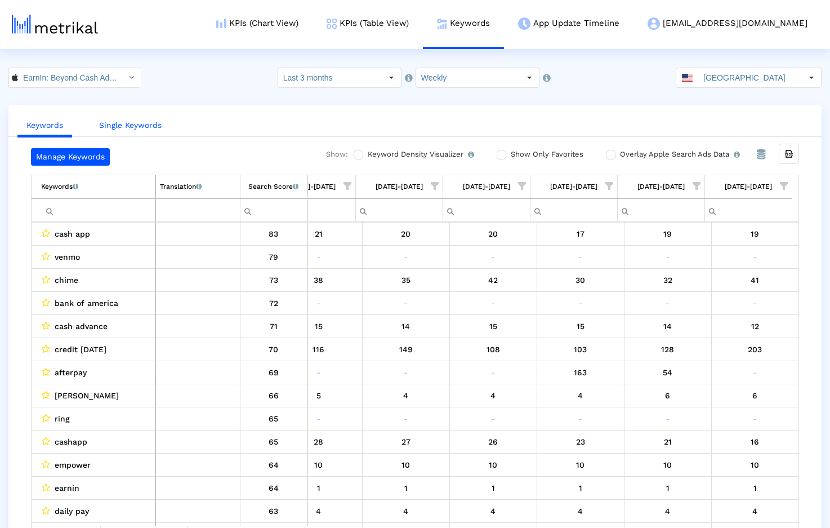
click at [136, 124] on link "Single Keywords" at bounding box center [130, 125] width 81 height 21
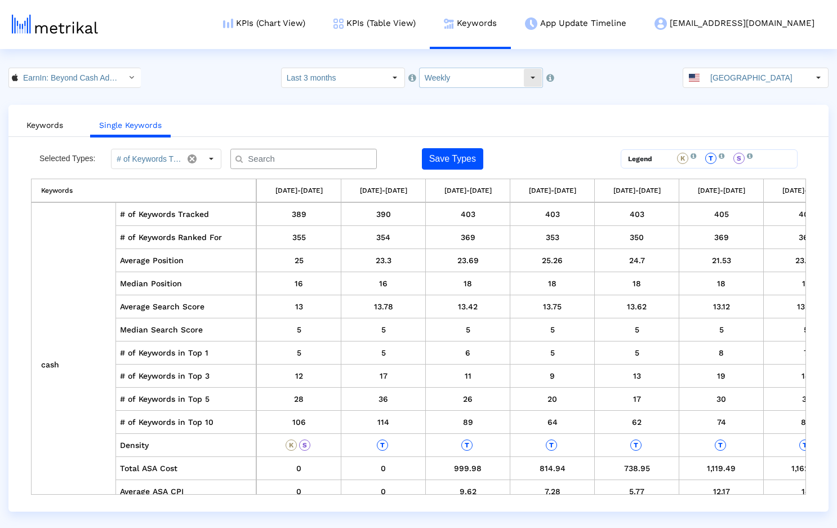
click at [469, 79] on input "Weekly" at bounding box center [472, 77] width 104 height 19
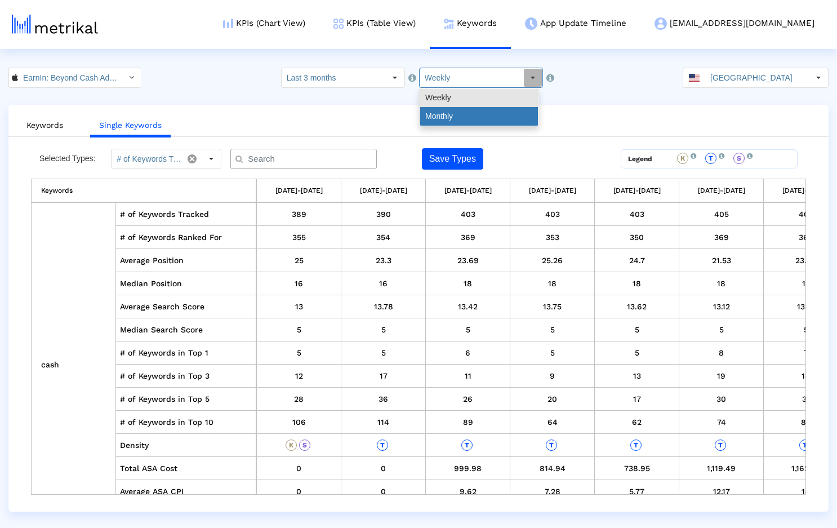
click at [467, 113] on div "Monthly" at bounding box center [479, 116] width 118 height 19
type input "Monthly"
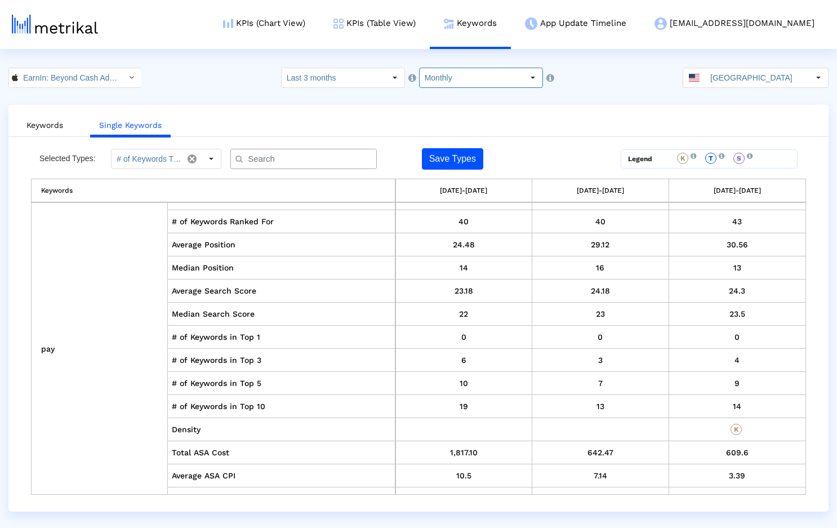
scroll to position [4191, 0]
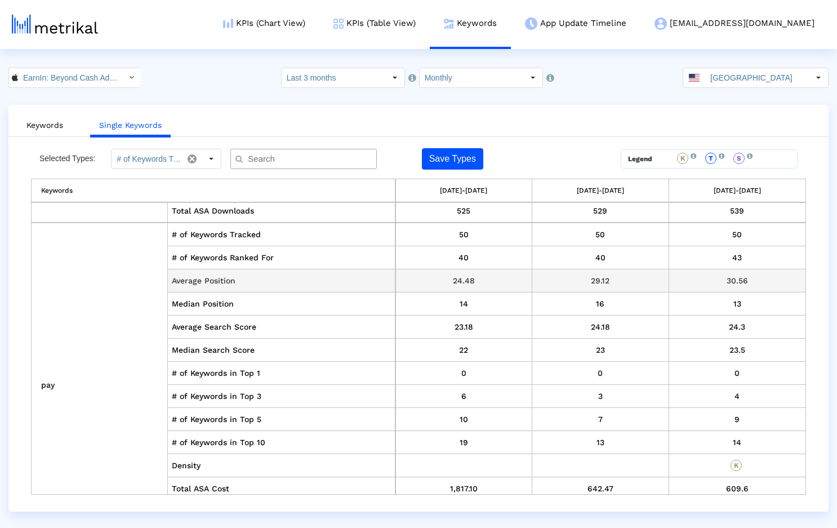
drag, startPoint x: 450, startPoint y: 278, endPoint x: 779, endPoint y: 282, distance: 329.6
click at [779, 282] on tr "Average Position 24.48 29.12 30.56" at bounding box center [419, 280] width 774 height 23
click at [779, 282] on td "30.56" at bounding box center [737, 280] width 136 height 23
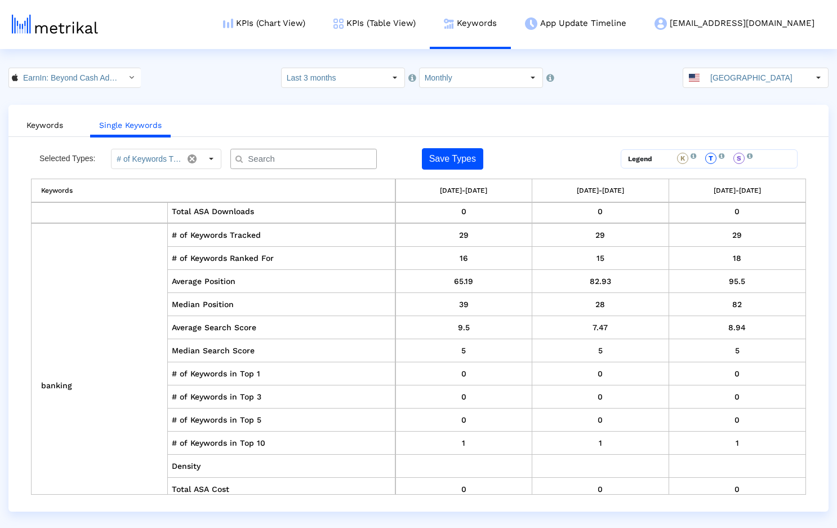
scroll to position [5802, 0]
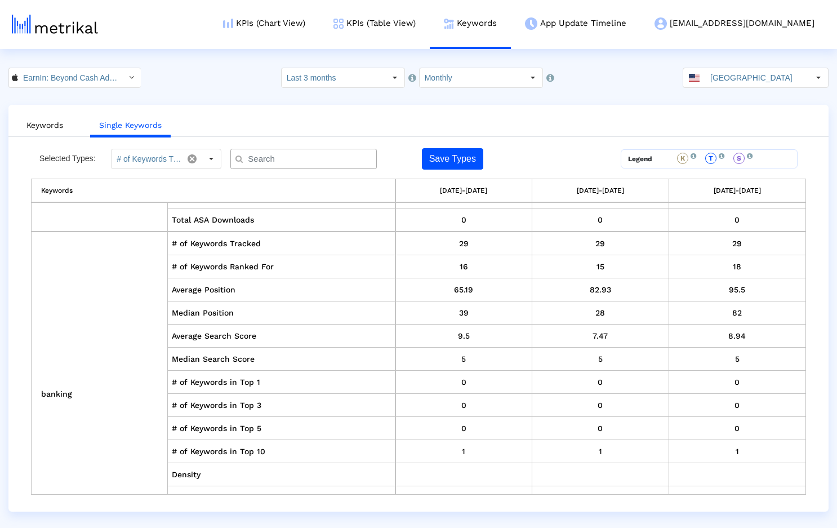
drag, startPoint x: 599, startPoint y: 289, endPoint x: 799, endPoint y: 287, distance: 200.0
click at [799, 287] on div "Keywords 06/01/25-06/30/25 07/01/25-07/31/25 08/01/25-08/31/25 cash # of Keywor…" at bounding box center [418, 337] width 775 height 316
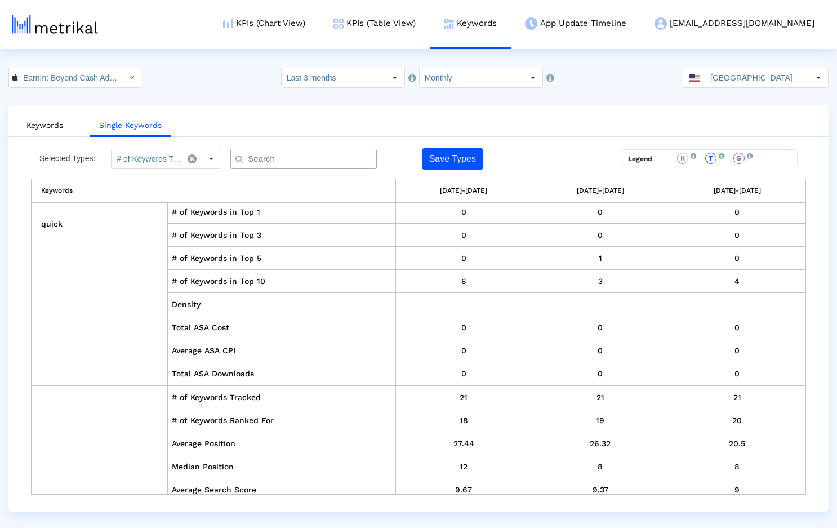
scroll to position [8854, 0]
